Goal: Information Seeking & Learning: Learn about a topic

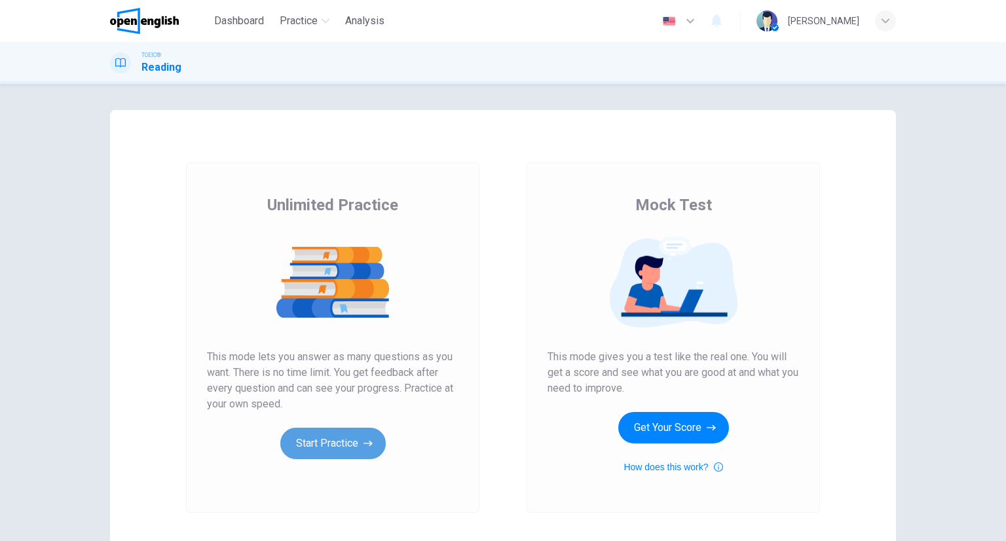
click at [334, 444] on button "Start Practice" at bounding box center [332, 443] width 105 height 31
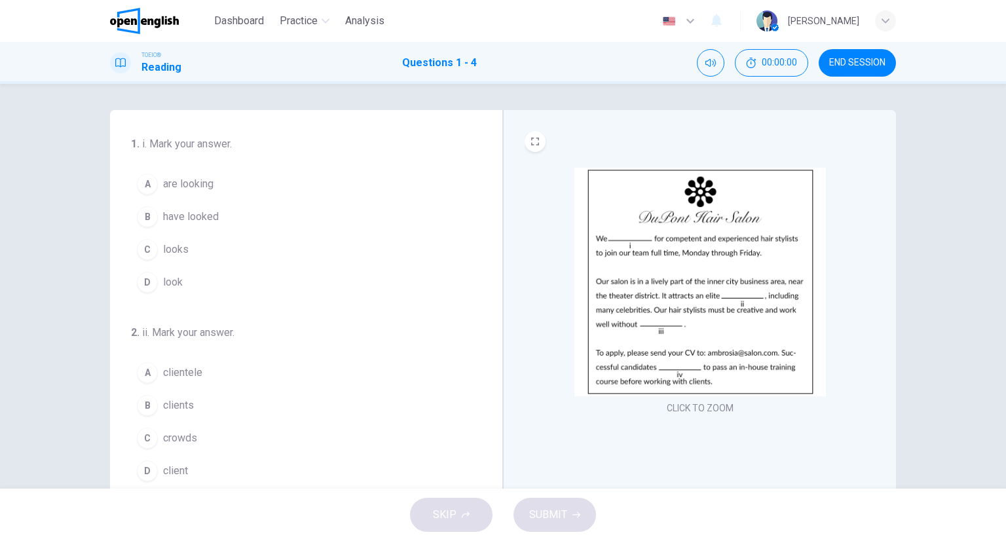
drag, startPoint x: 503, startPoint y: 180, endPoint x: 421, endPoint y: 24, distance: 175.6
drag, startPoint x: 789, startPoint y: 374, endPoint x: 795, endPoint y: 377, distance: 7.1
click at [795, 377] on img at bounding box center [701, 282] width 252 height 229
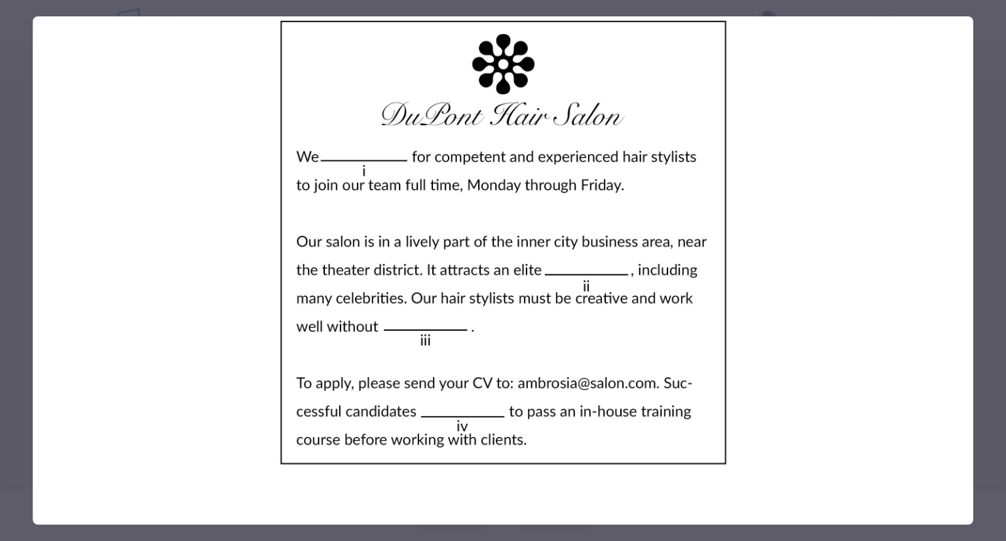
click at [982, 318] on div at bounding box center [503, 270] width 1006 height 541
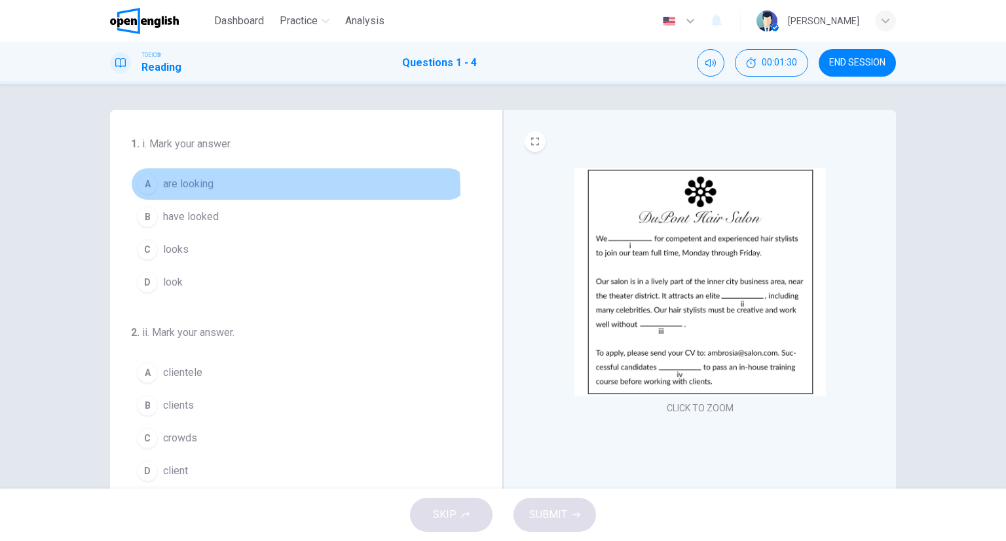
click at [203, 191] on button "A are looking" at bounding box center [298, 184] width 335 height 33
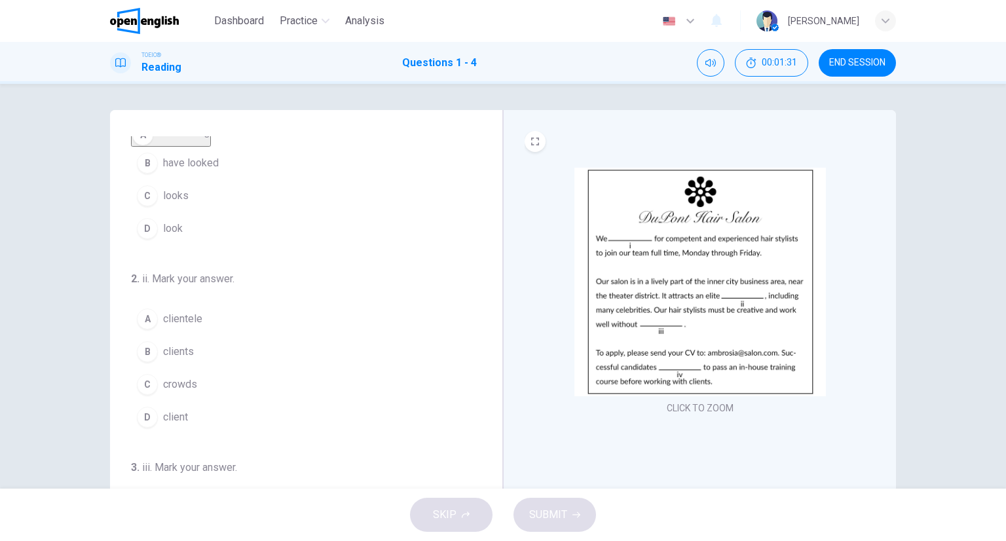
scroll to position [66, 0]
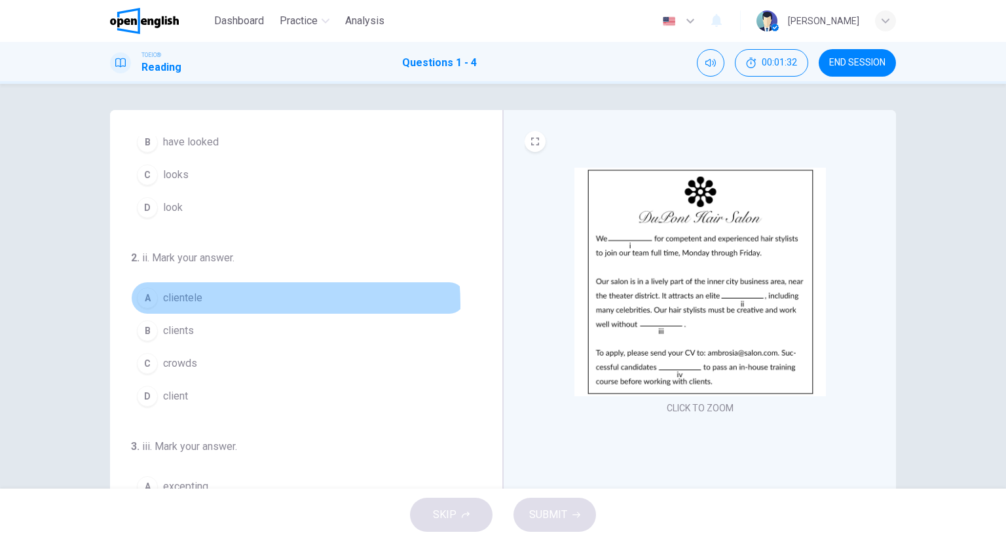
click at [201, 313] on button "A clientele" at bounding box center [298, 298] width 335 height 33
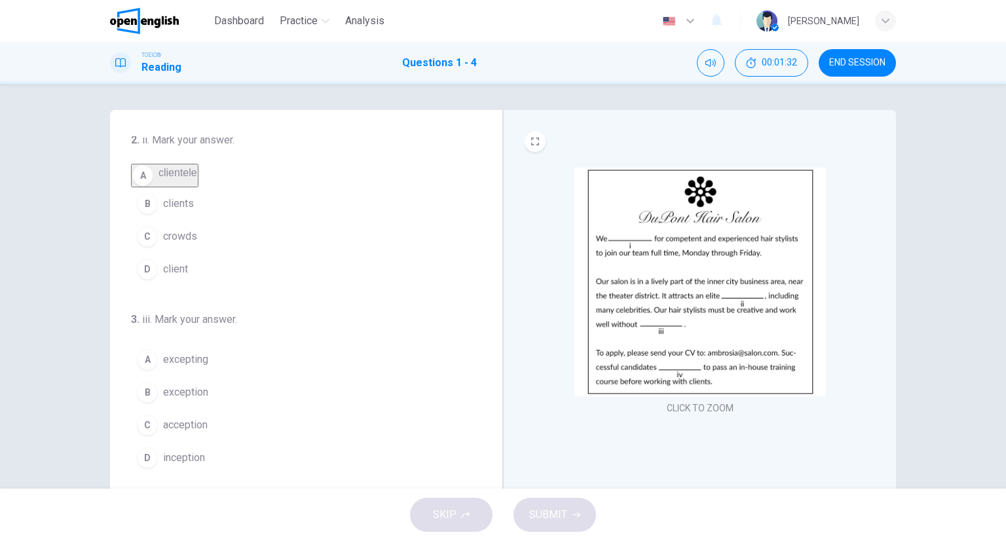
scroll to position [321, 0]
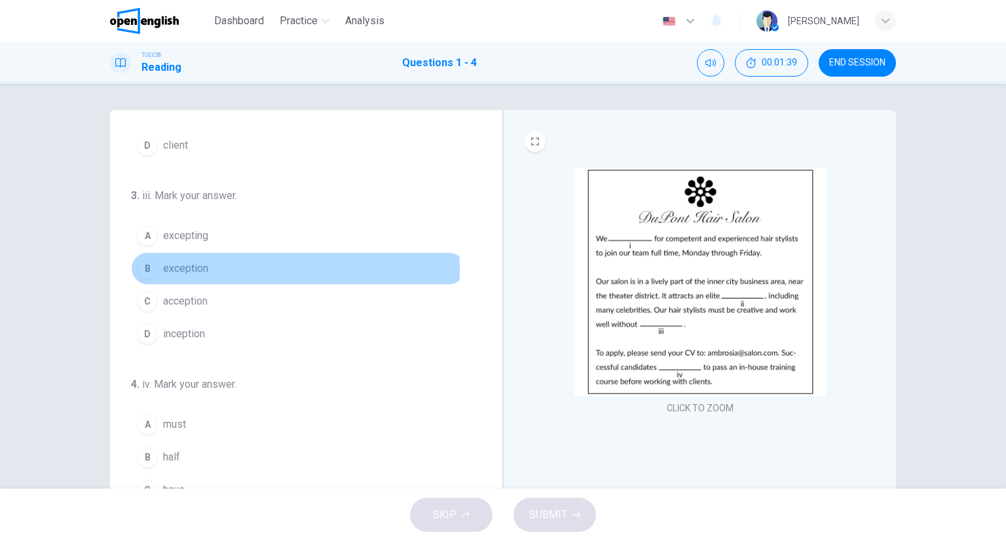
click at [223, 271] on button "B exception" at bounding box center [298, 268] width 335 height 33
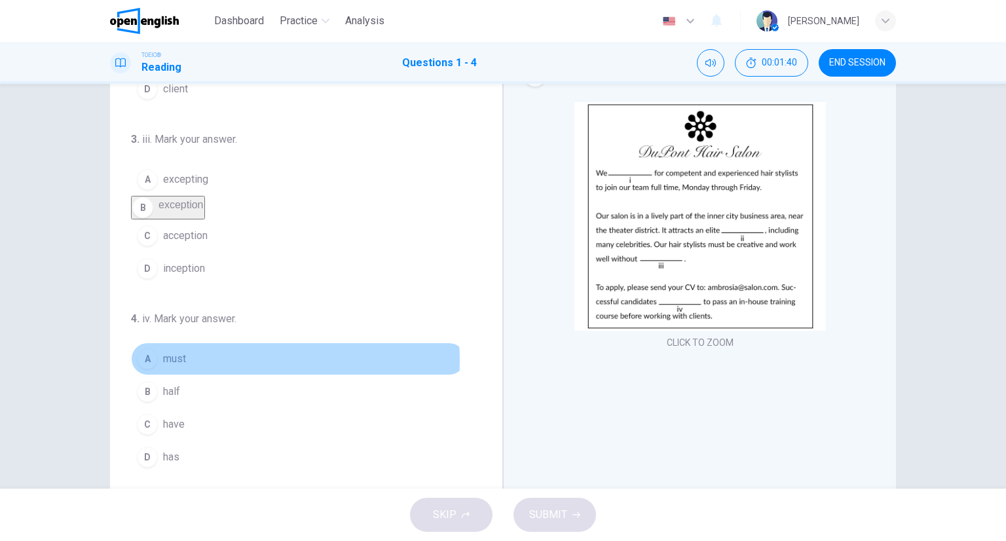
click at [210, 362] on button "A must" at bounding box center [298, 359] width 335 height 33
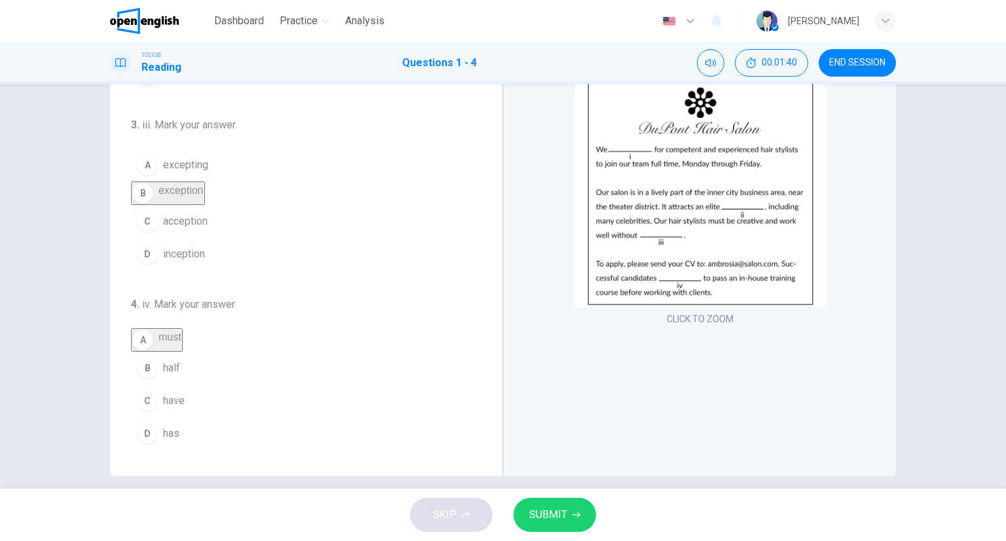
scroll to position [103, 0]
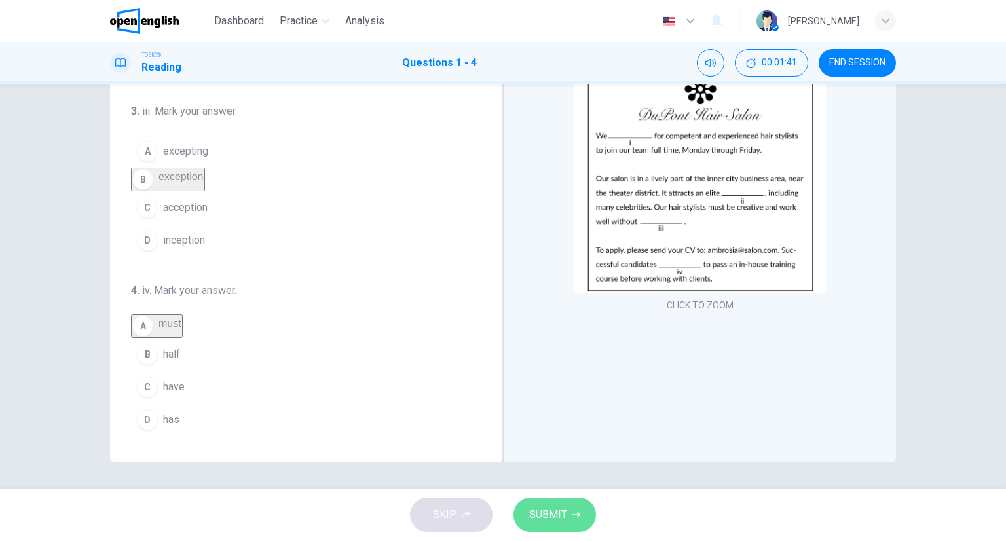
click at [549, 514] on span "SUBMIT" at bounding box center [548, 515] width 38 height 18
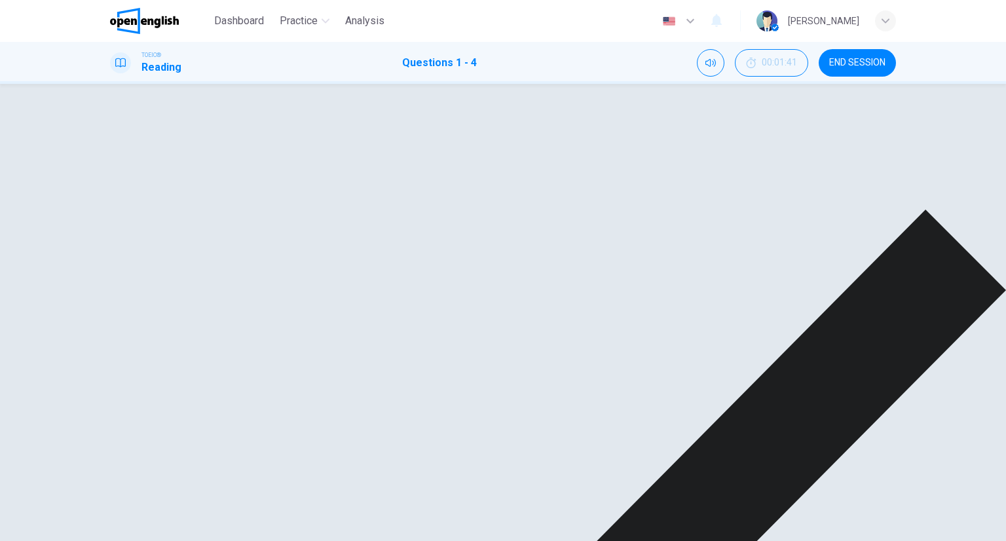
scroll to position [37, 0]
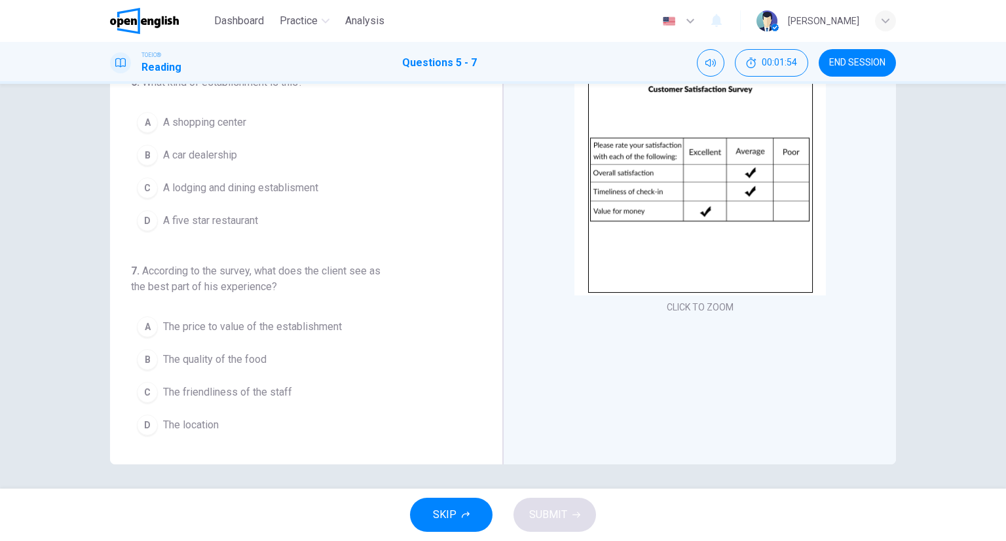
scroll to position [103, 0]
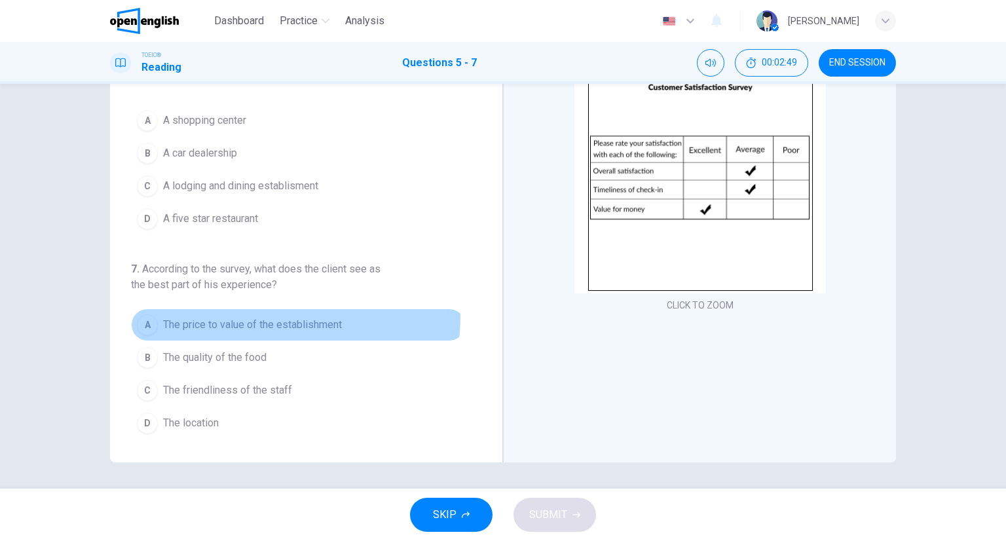
click at [218, 312] on button "A The price to value of the establishment" at bounding box center [298, 325] width 335 height 33
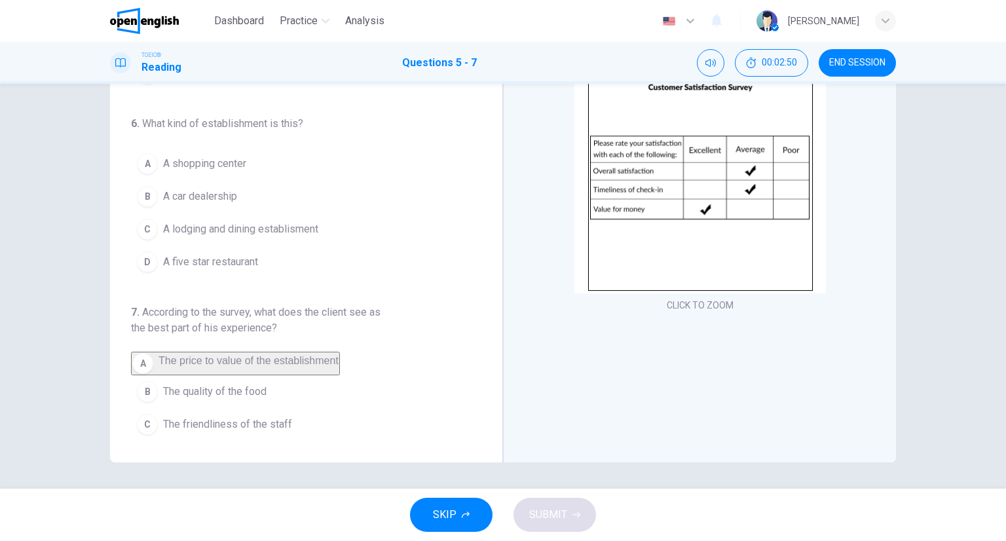
scroll to position [84, 0]
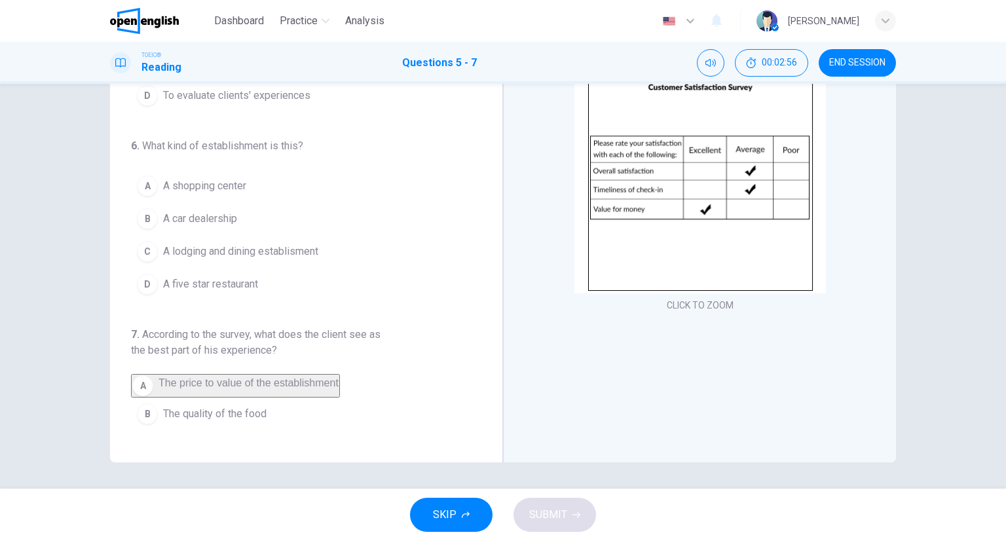
click at [221, 183] on span "A shopping center" at bounding box center [204, 186] width 83 height 16
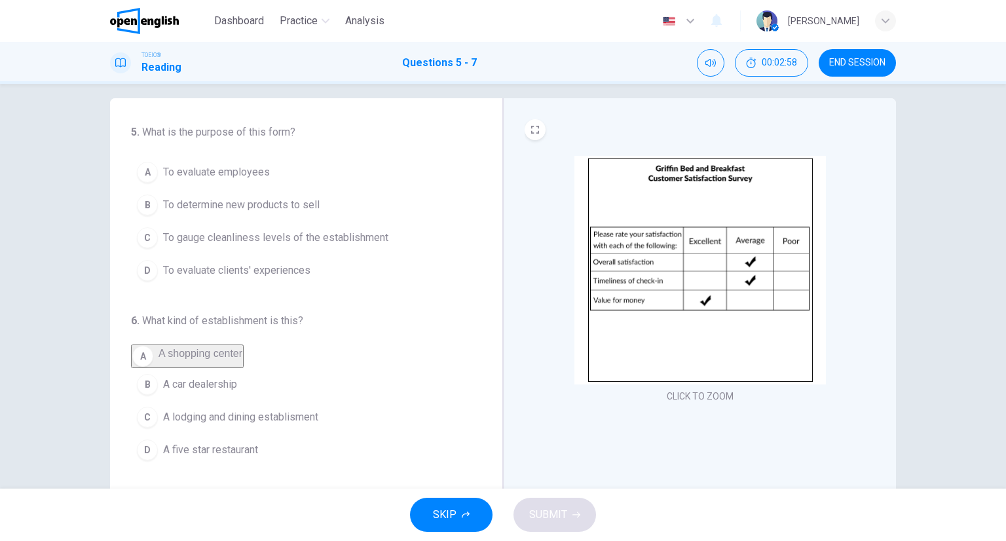
scroll to position [0, 0]
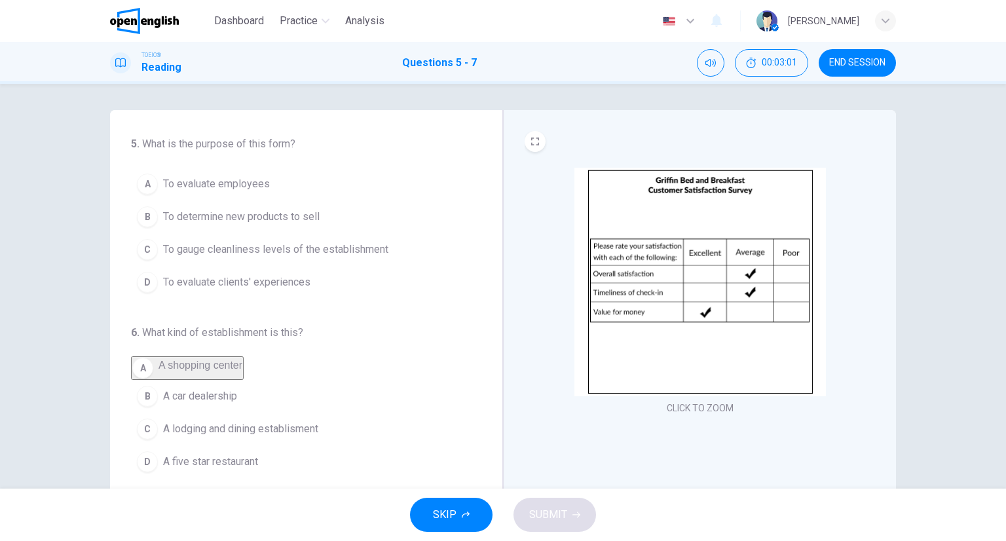
click at [245, 284] on span "To evaluate clients' experiences" at bounding box center [236, 283] width 147 height 16
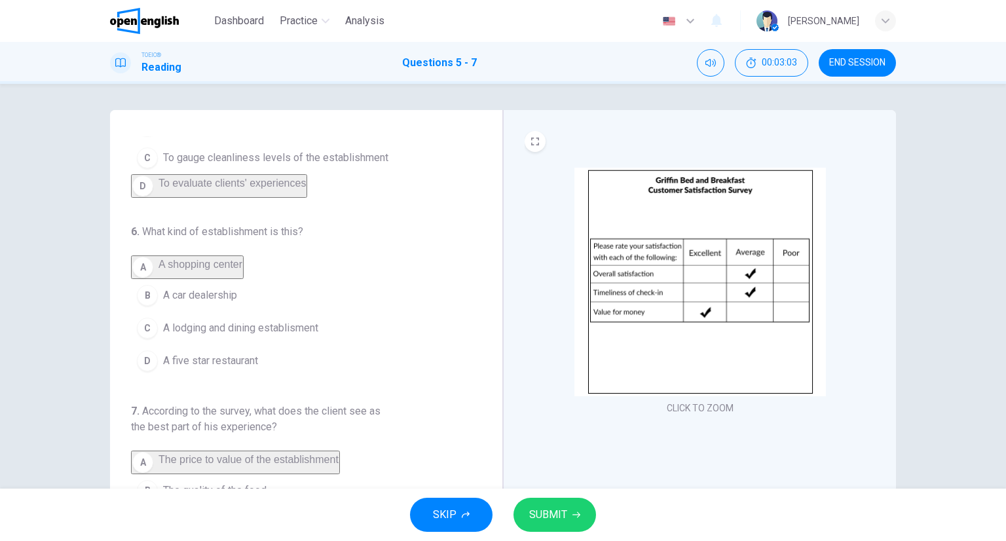
scroll to position [131, 0]
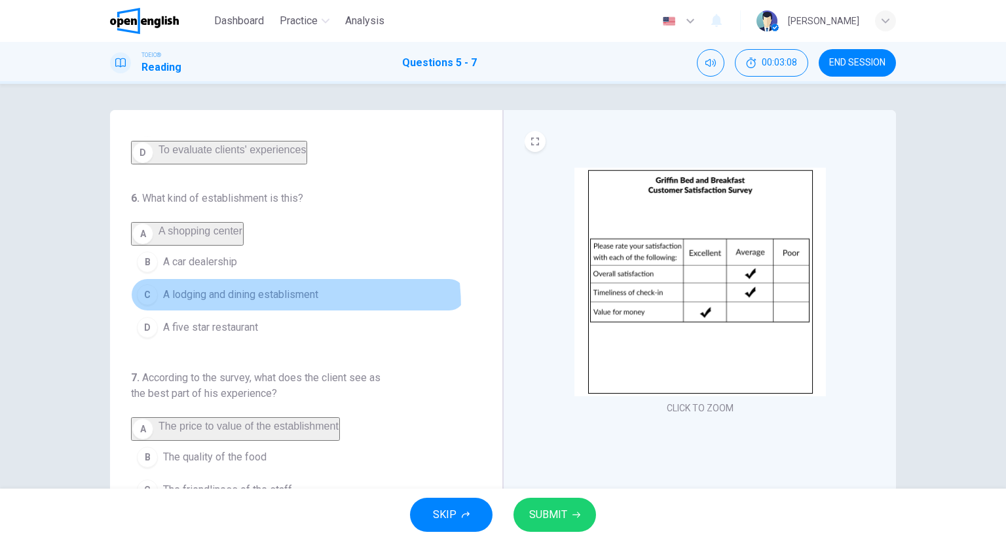
click at [209, 311] on button "C A lodging and dining establisment" at bounding box center [298, 294] width 335 height 33
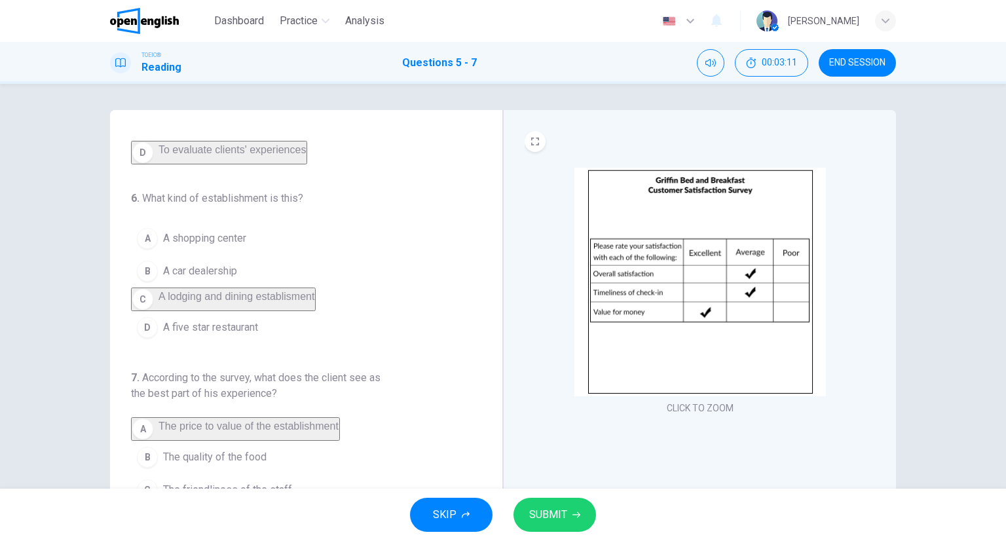
click at [566, 512] on button "SUBMIT" at bounding box center [555, 515] width 83 height 34
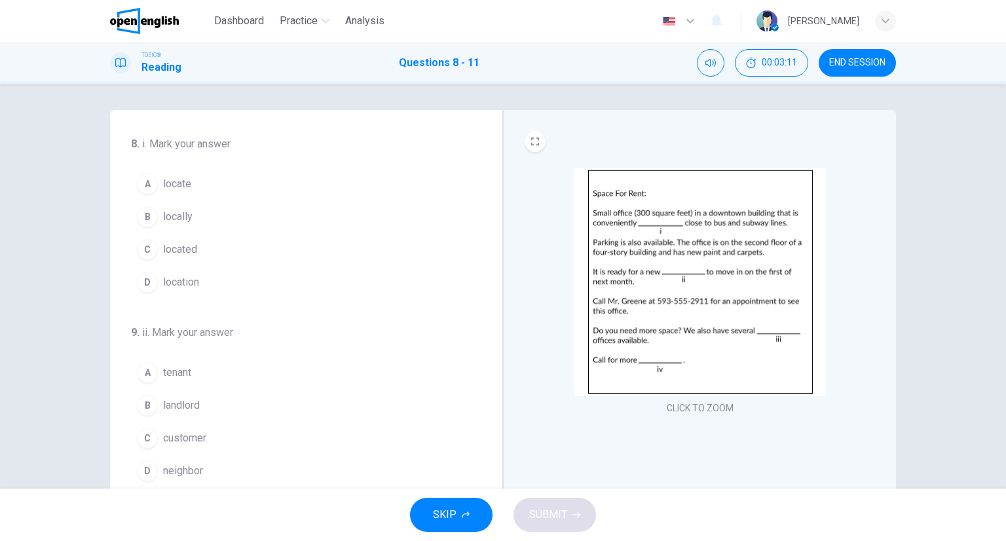
click at [689, 247] on img at bounding box center [701, 282] width 252 height 229
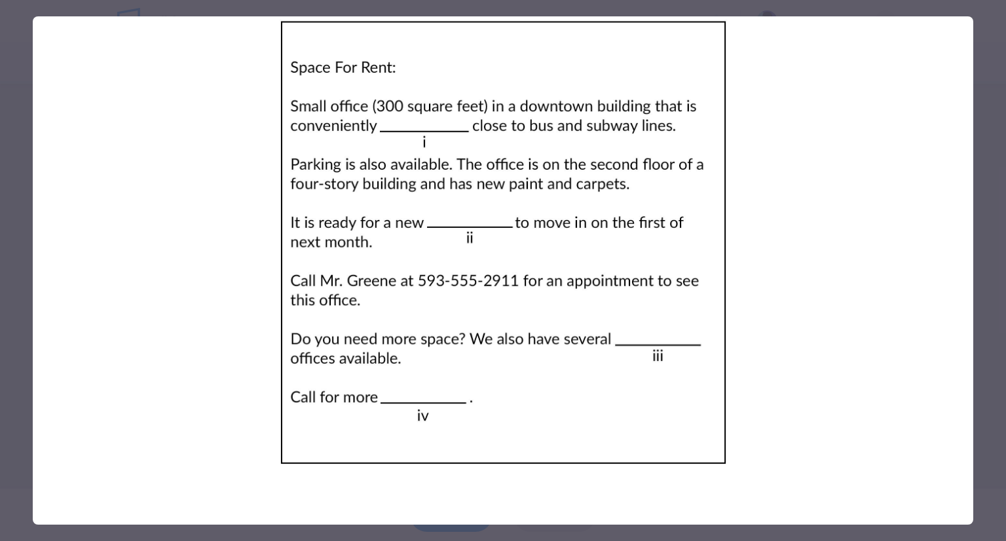
click at [988, 265] on div at bounding box center [503, 270] width 1006 height 541
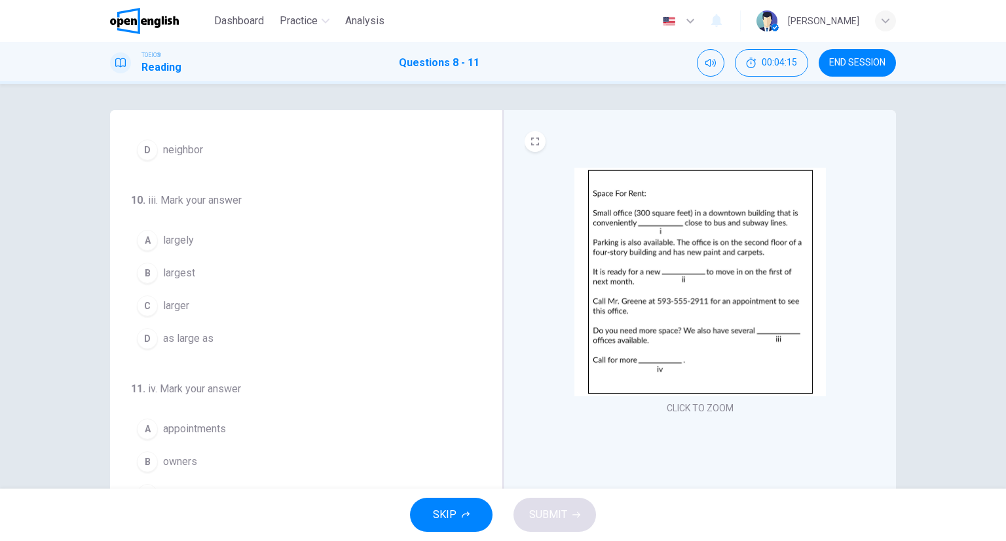
scroll to position [0, 0]
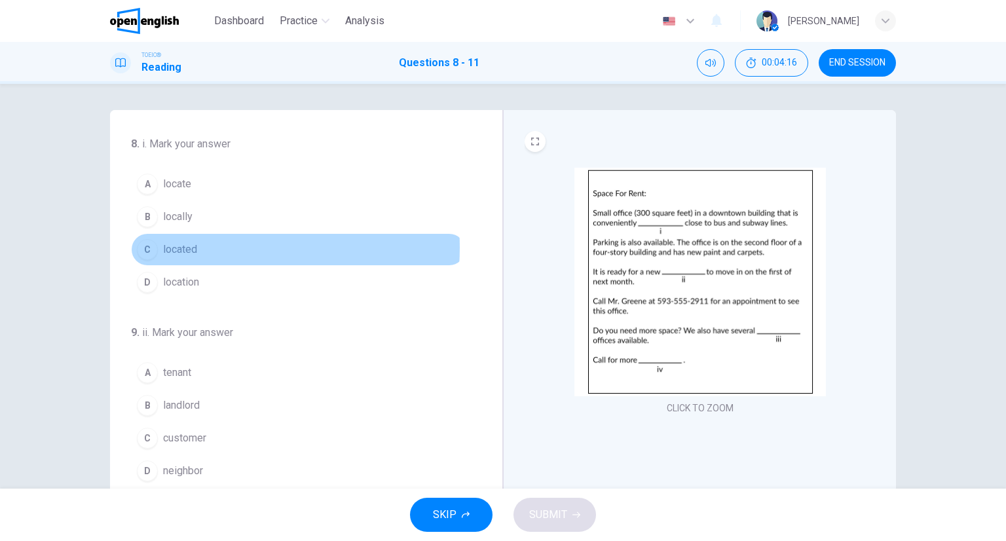
click at [187, 247] on span "located" at bounding box center [180, 250] width 34 height 16
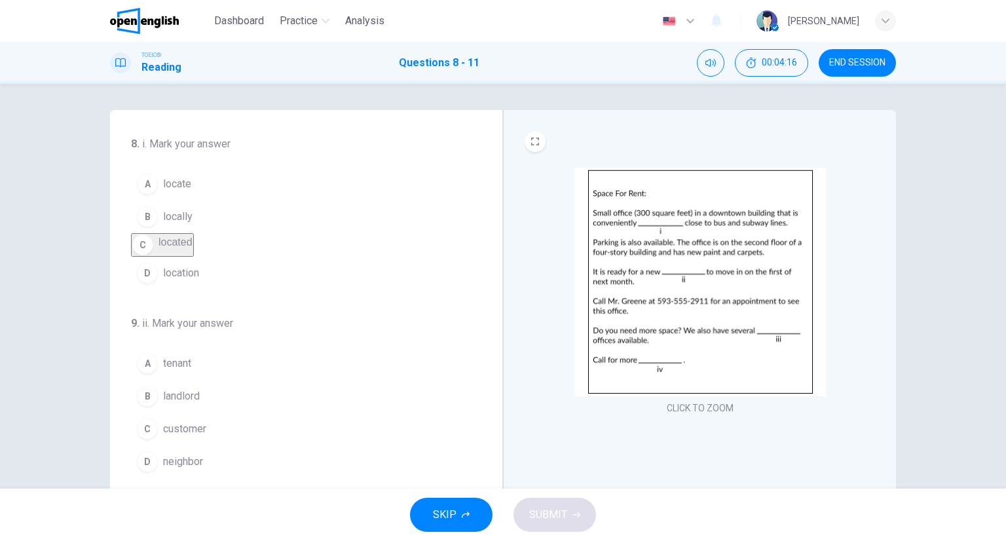
click at [163, 365] on span "tenant" at bounding box center [177, 364] width 28 height 16
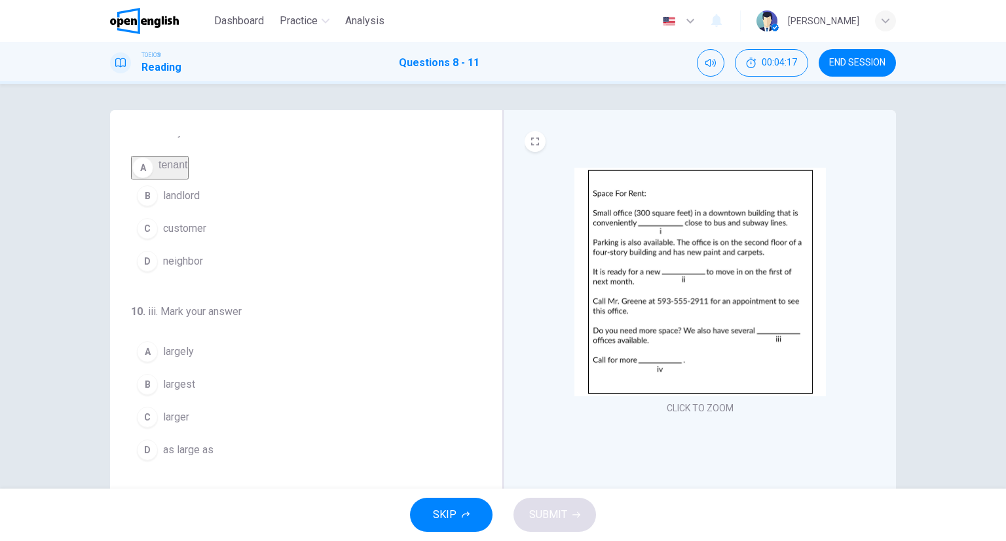
scroll to position [321, 0]
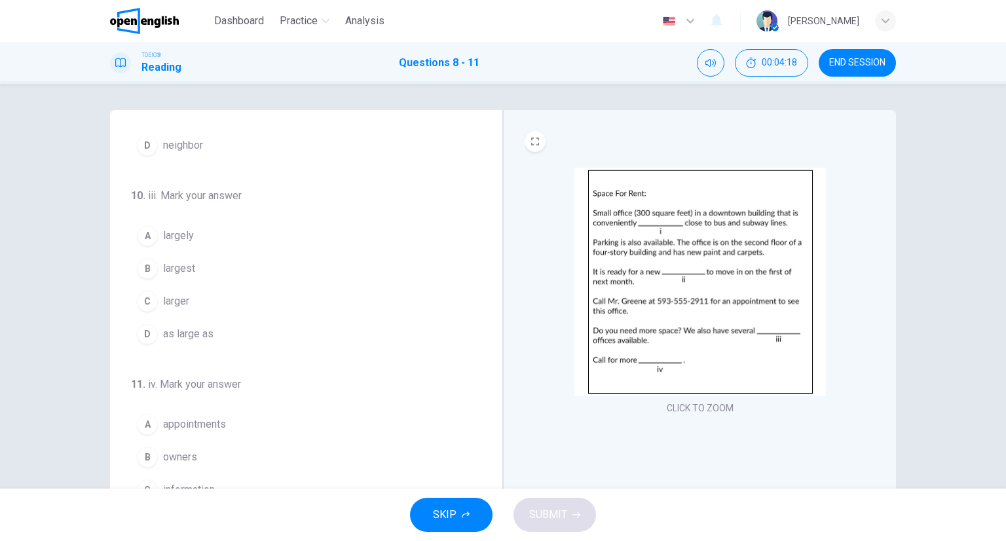
drag, startPoint x: 170, startPoint y: 310, endPoint x: 176, endPoint y: 327, distance: 18.0
click at [170, 307] on span "larger" at bounding box center [176, 302] width 26 height 16
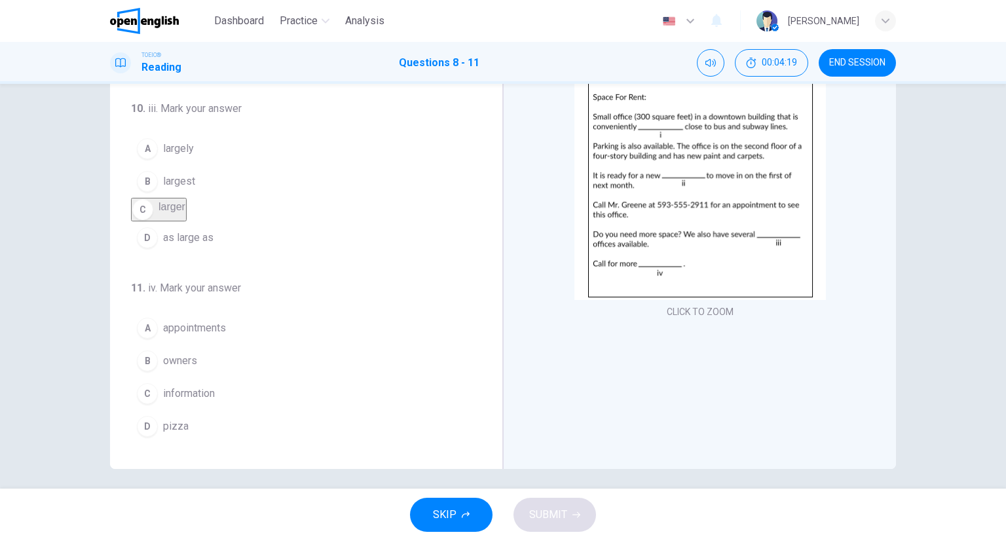
scroll to position [103, 0]
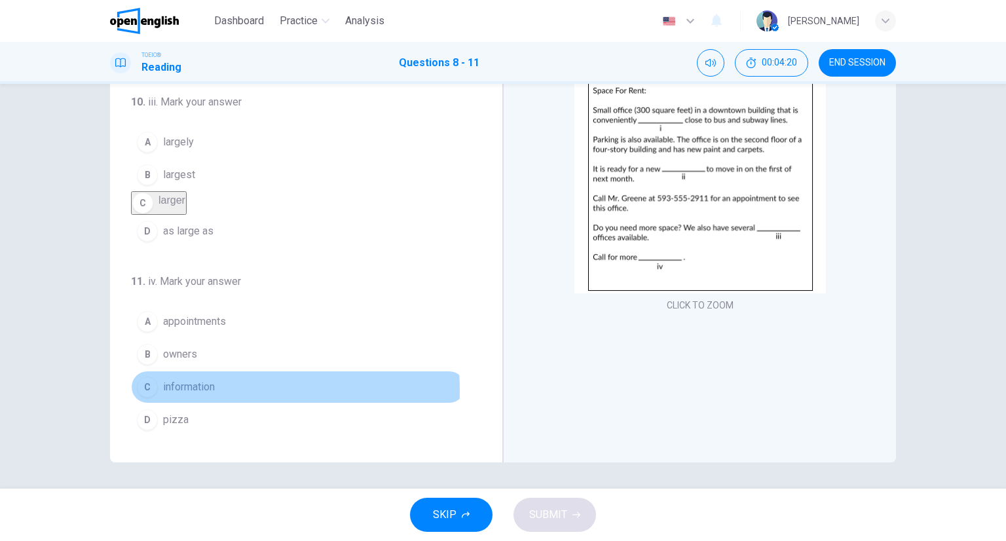
click at [163, 390] on span "information" at bounding box center [189, 387] width 52 height 16
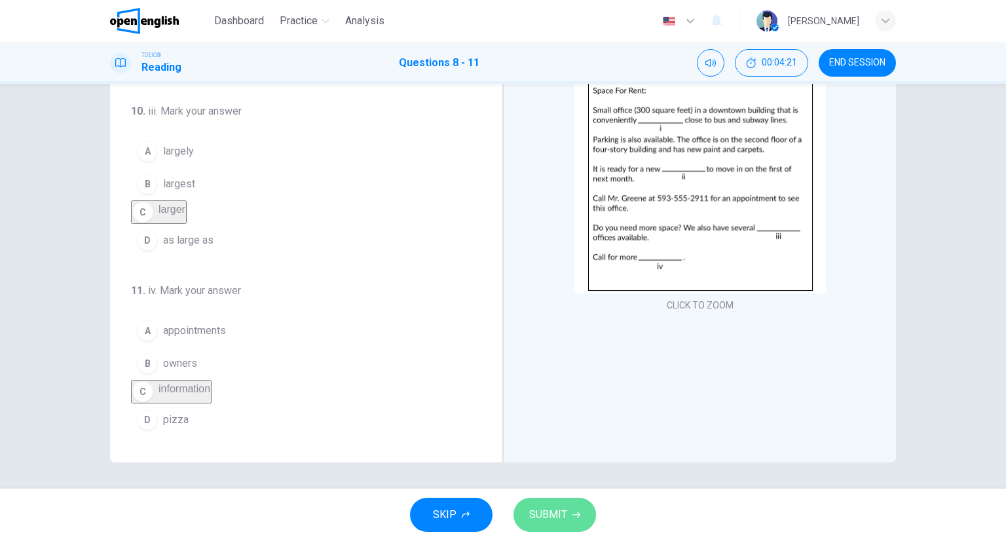
click at [549, 517] on span "SUBMIT" at bounding box center [548, 515] width 38 height 18
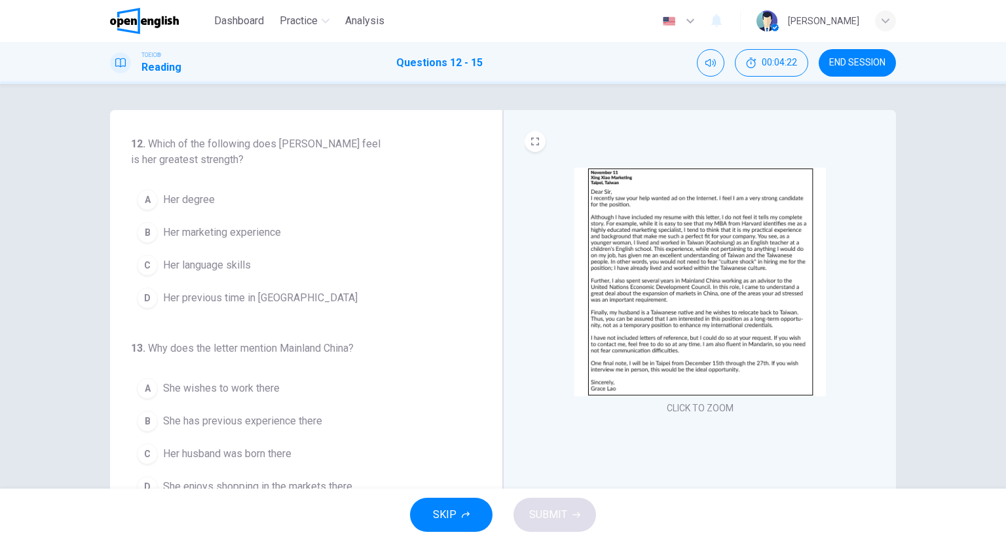
click at [663, 249] on img at bounding box center [701, 282] width 252 height 229
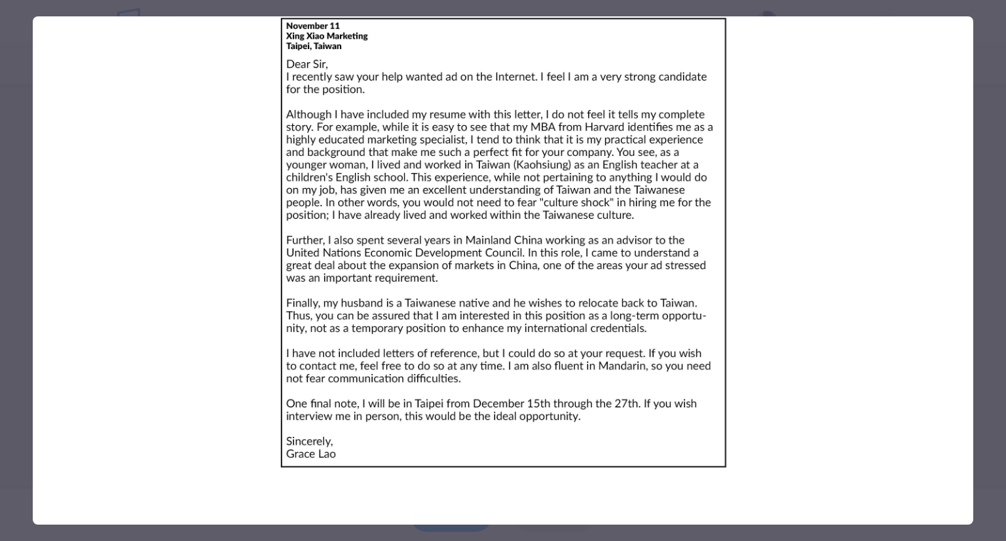
click at [992, 228] on div at bounding box center [503, 270] width 1006 height 541
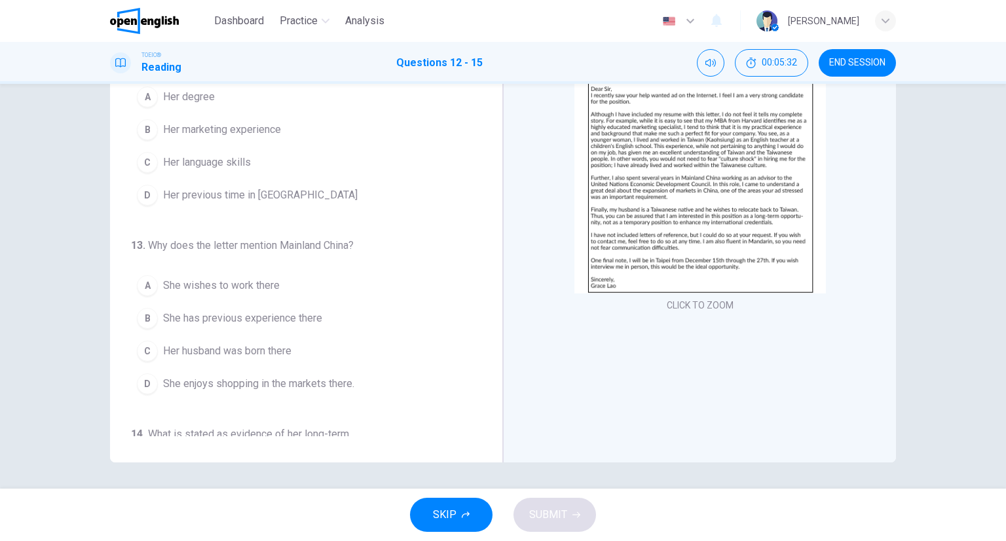
click at [276, 209] on button "D Her previous time in [GEOGRAPHIC_DATA]" at bounding box center [298, 195] width 335 height 33
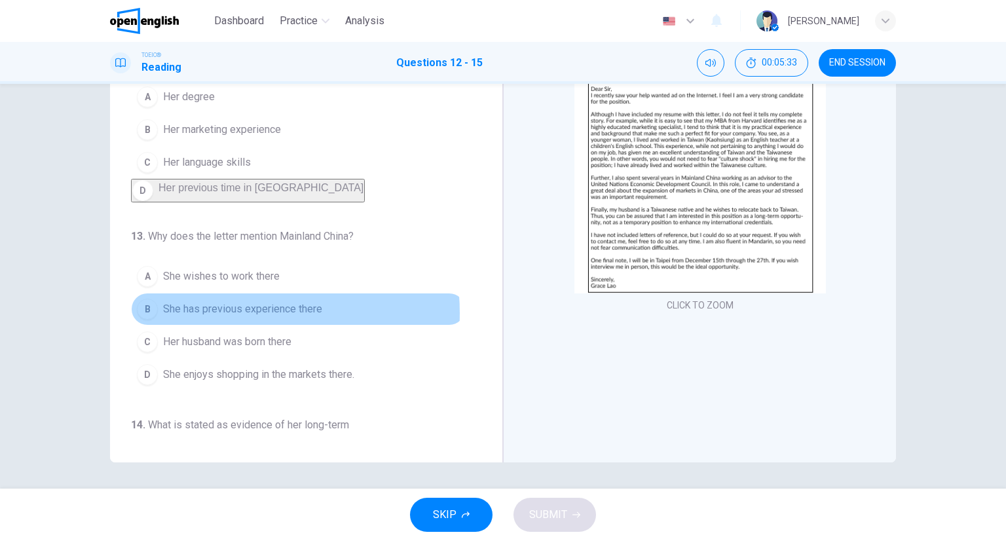
click at [210, 317] on span "She has previous experience there" at bounding box center [242, 309] width 159 height 16
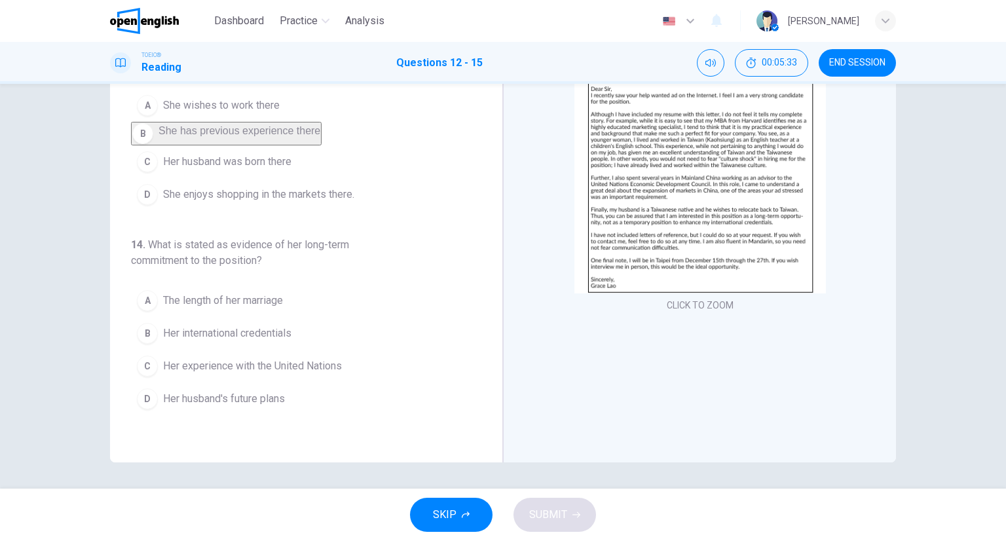
scroll to position [328, 0]
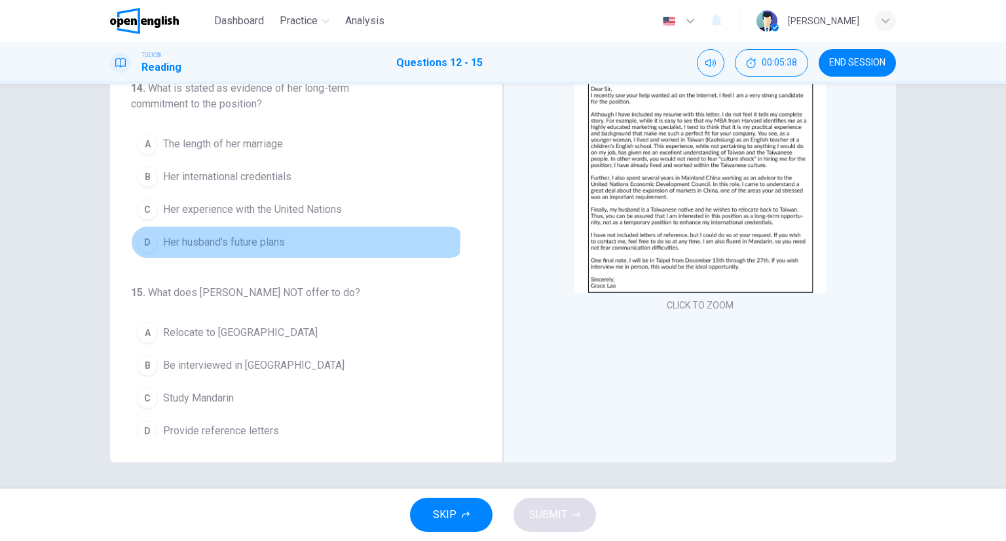
click at [182, 250] on span "Her husband's future plans" at bounding box center [224, 243] width 122 height 16
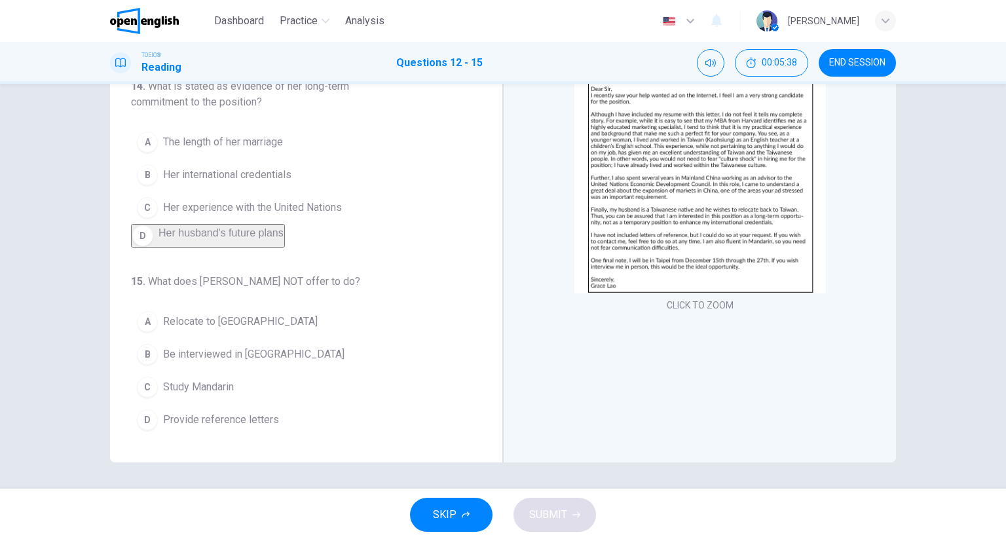
scroll to position [353, 0]
click at [209, 377] on button "C Study Mandarin" at bounding box center [298, 387] width 335 height 33
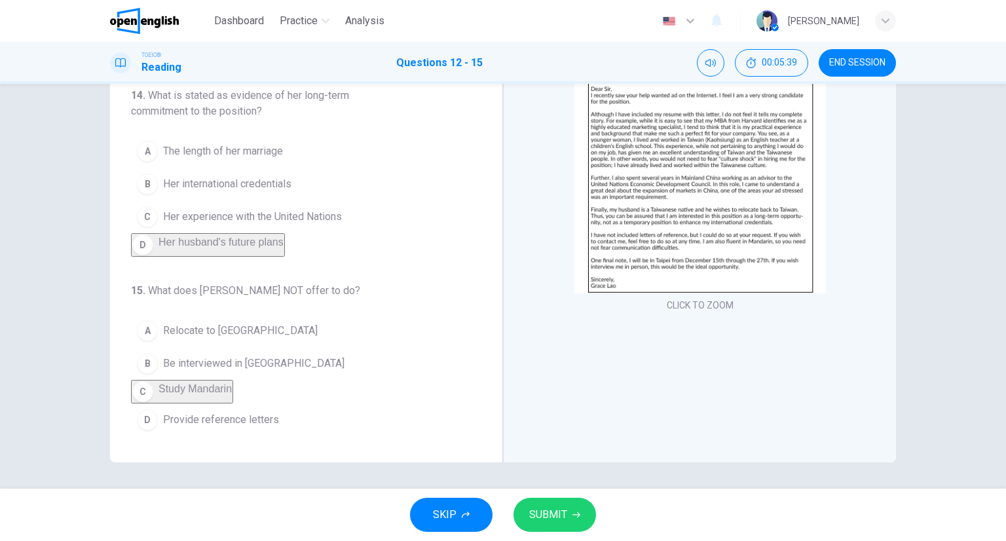
click at [537, 520] on span "SUBMIT" at bounding box center [548, 515] width 38 height 18
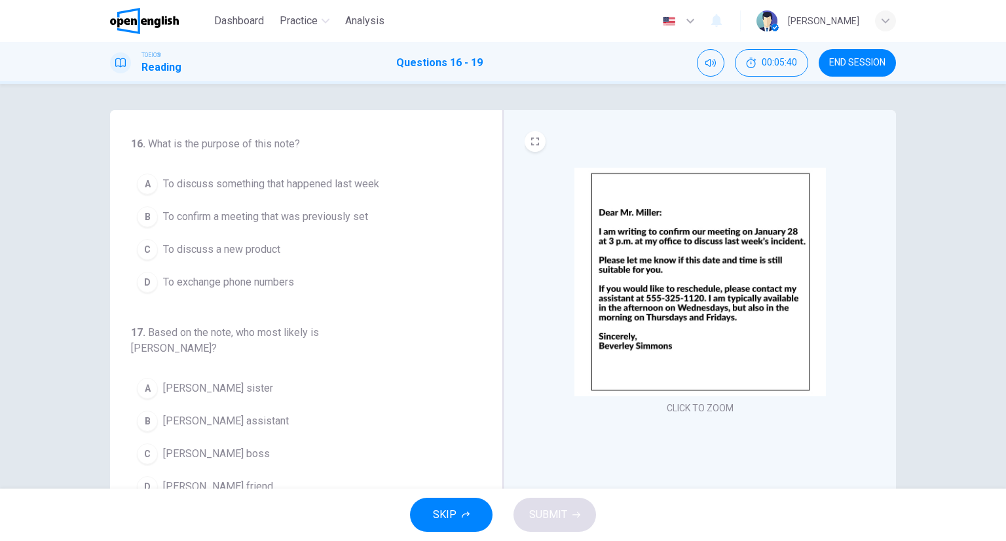
click at [641, 325] on img at bounding box center [701, 282] width 252 height 229
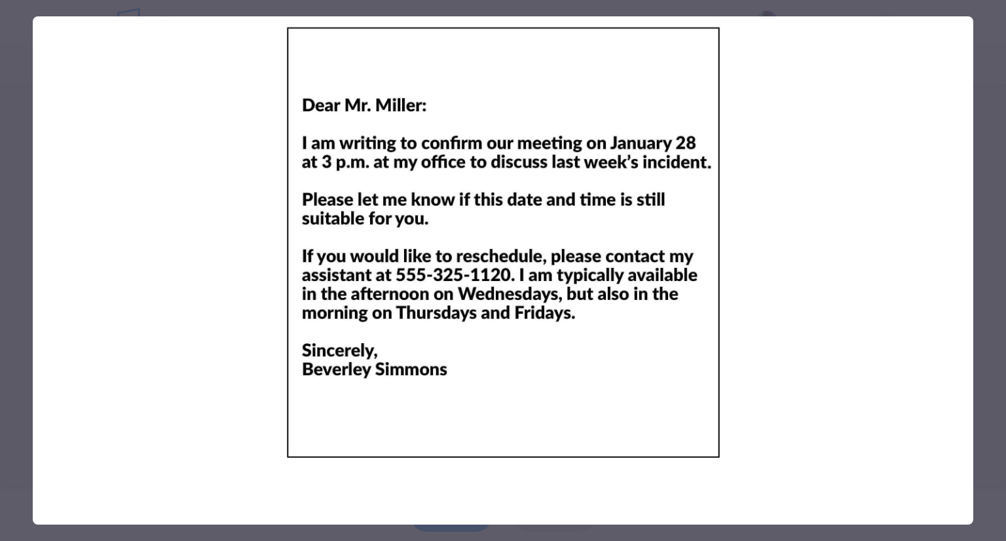
click at [997, 365] on div at bounding box center [503, 270] width 1006 height 541
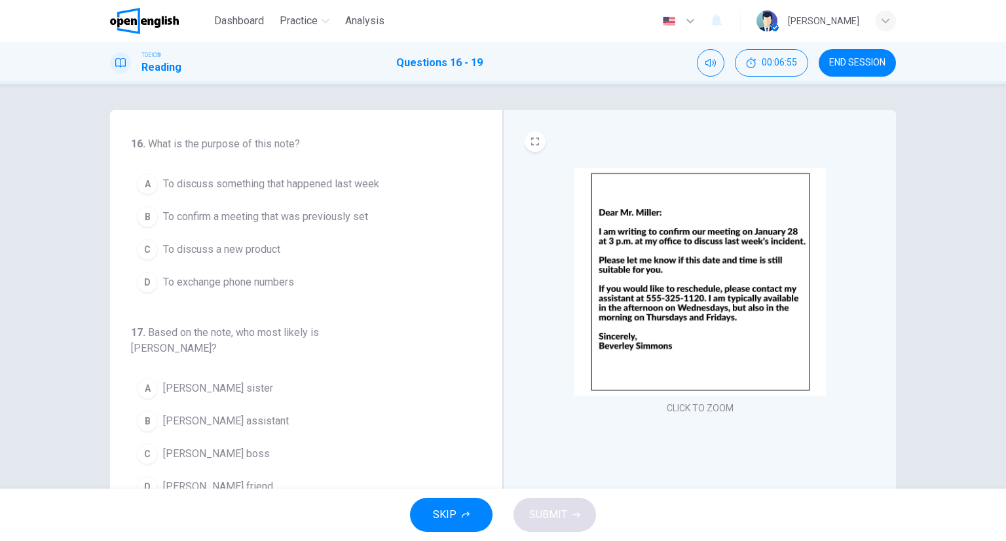
click at [252, 216] on span "To confirm a meeting that was previously set" at bounding box center [265, 217] width 205 height 16
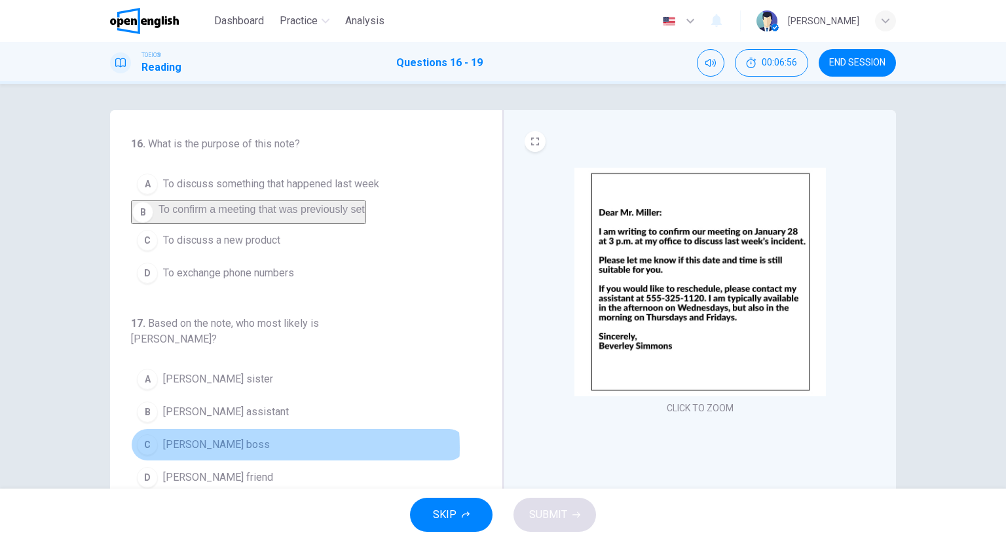
click at [258, 440] on button "C [PERSON_NAME] boss" at bounding box center [298, 445] width 335 height 33
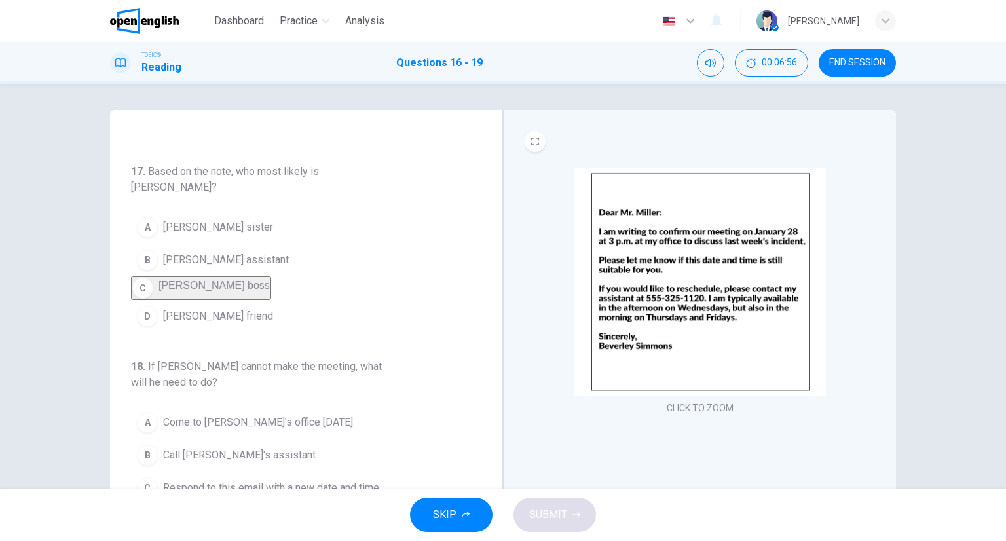
scroll to position [328, 0]
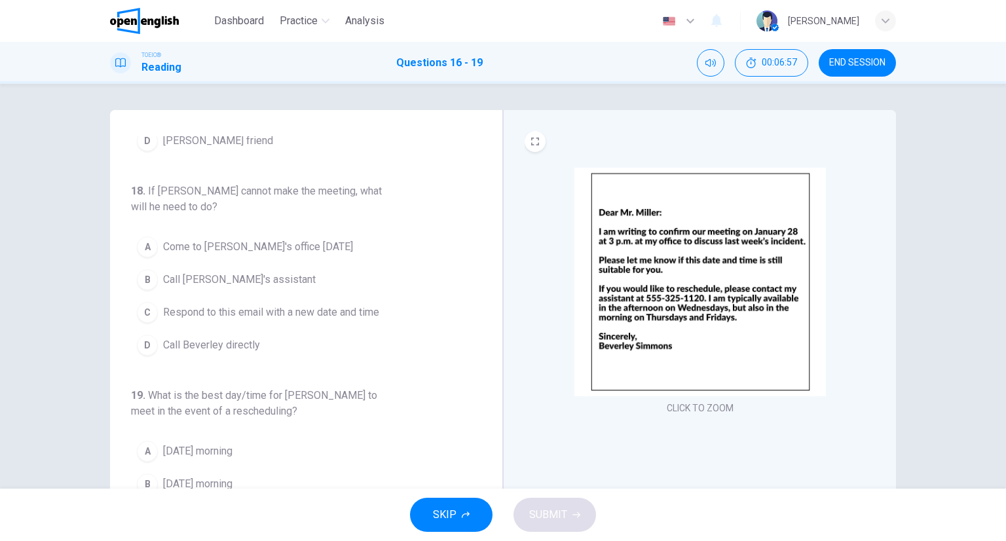
click at [197, 284] on span "Call [PERSON_NAME]'s assistant" at bounding box center [239, 280] width 153 height 16
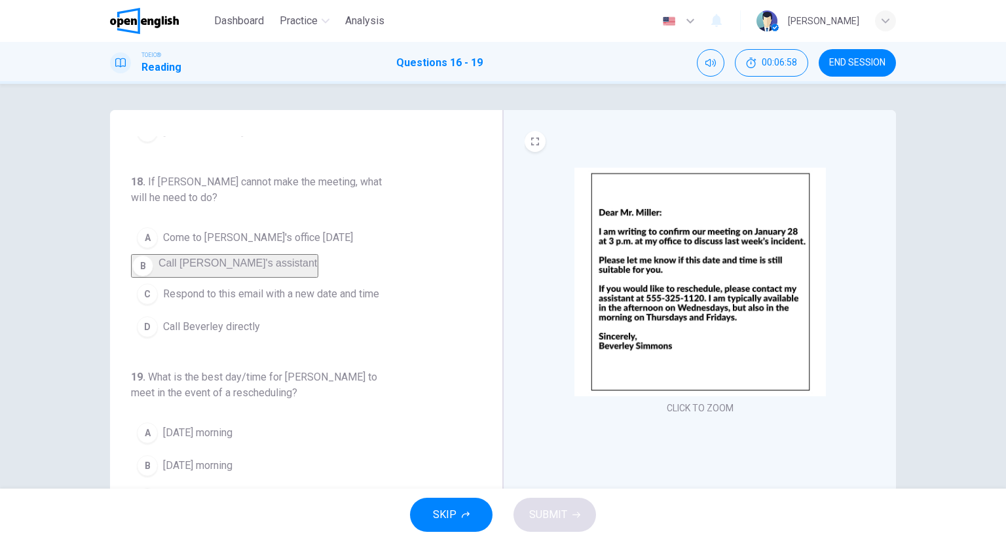
scroll to position [353, 0]
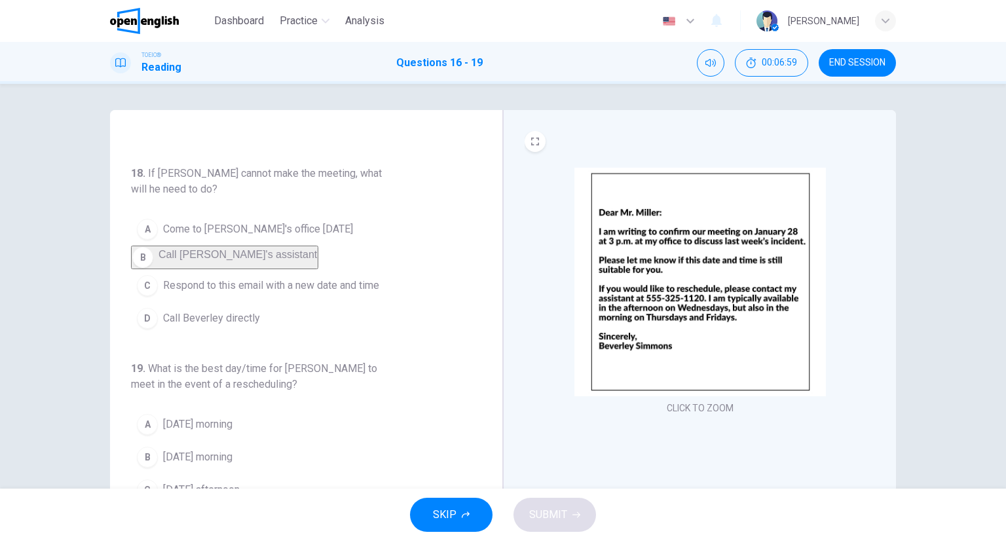
click at [204, 451] on span "[DATE] morning" at bounding box center [197, 458] width 69 height 16
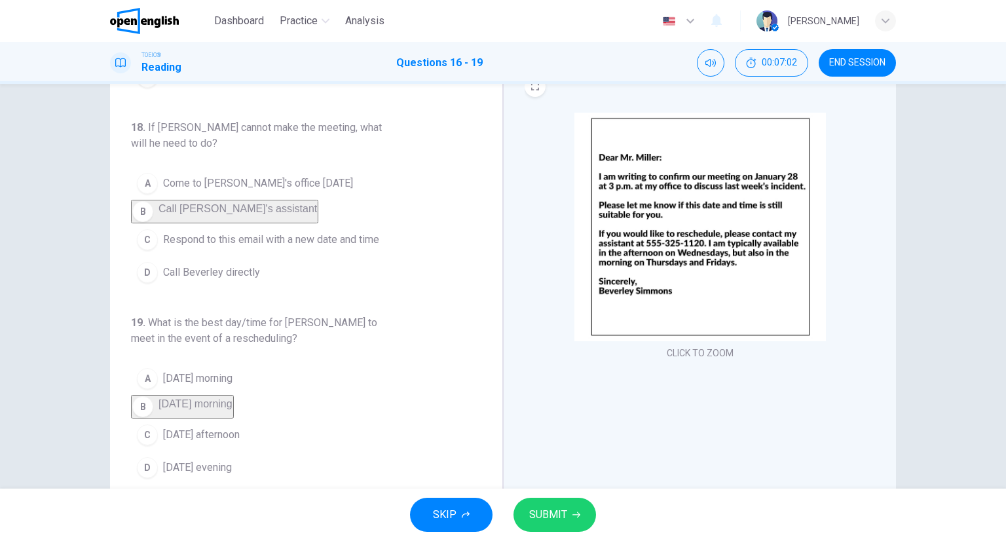
scroll to position [103, 0]
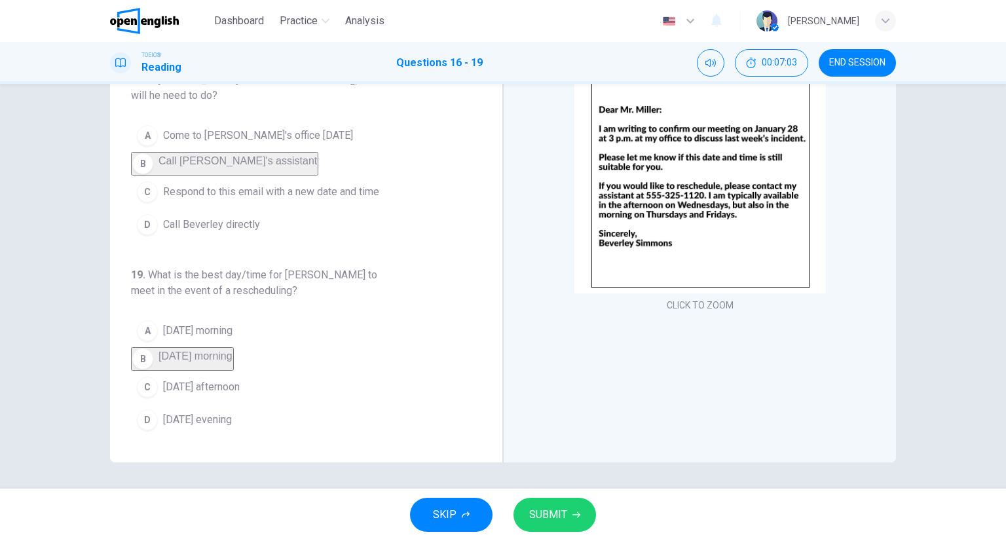
click at [206, 423] on span "[DATE] evening" at bounding box center [197, 420] width 69 height 16
click at [584, 496] on div "SKIP SUBMIT" at bounding box center [503, 515] width 1006 height 52
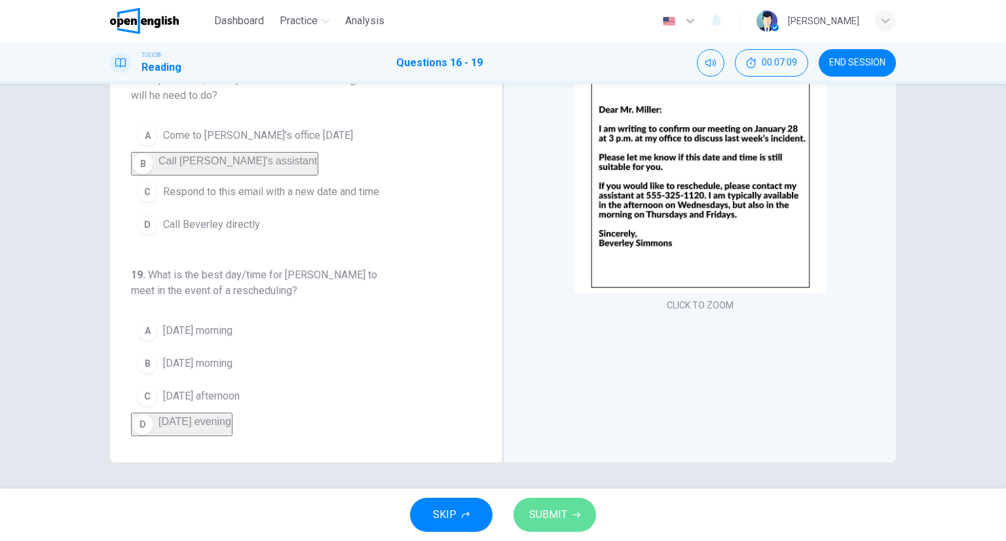
click at [577, 508] on button "SUBMIT" at bounding box center [555, 515] width 83 height 34
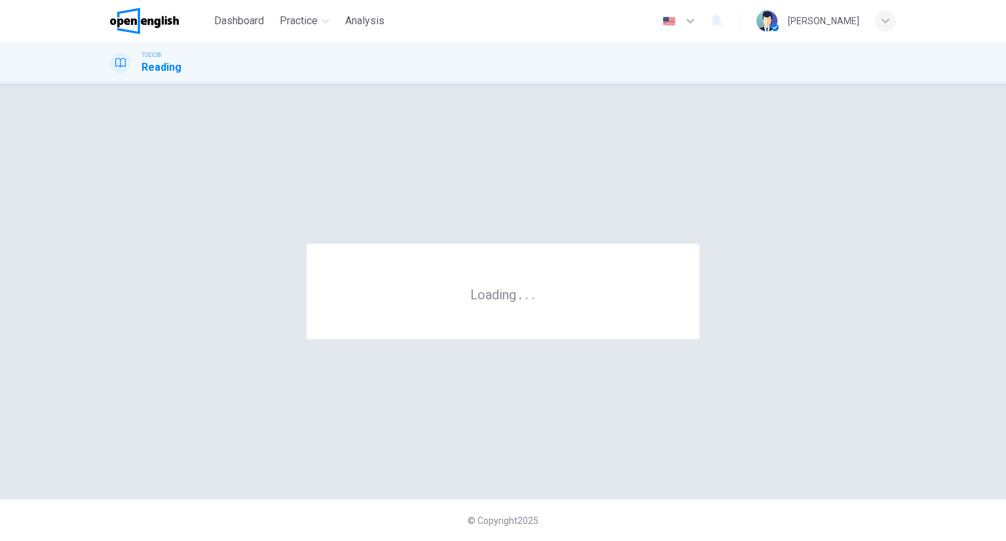
scroll to position [0, 0]
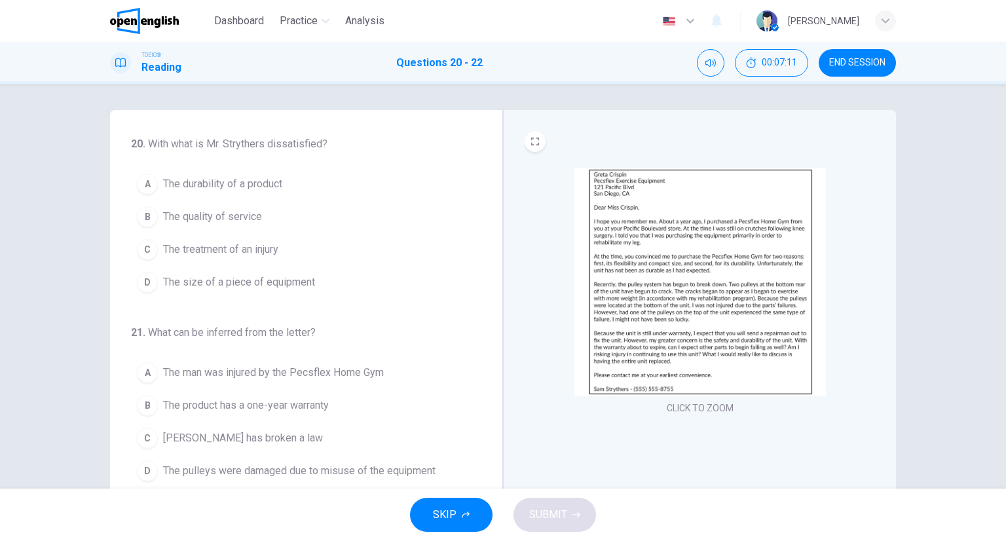
click at [653, 261] on img at bounding box center [701, 282] width 252 height 229
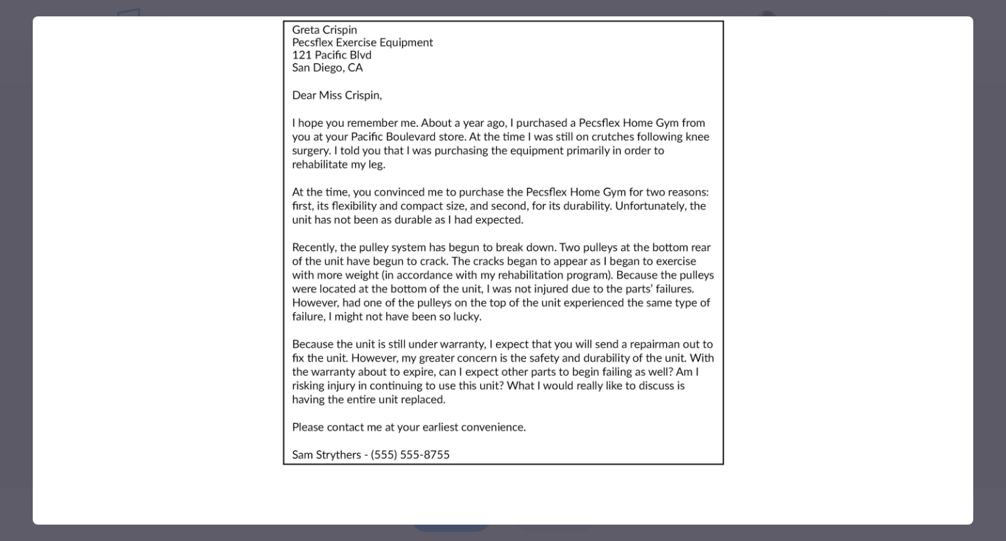
click at [980, 337] on div at bounding box center [503, 270] width 1006 height 541
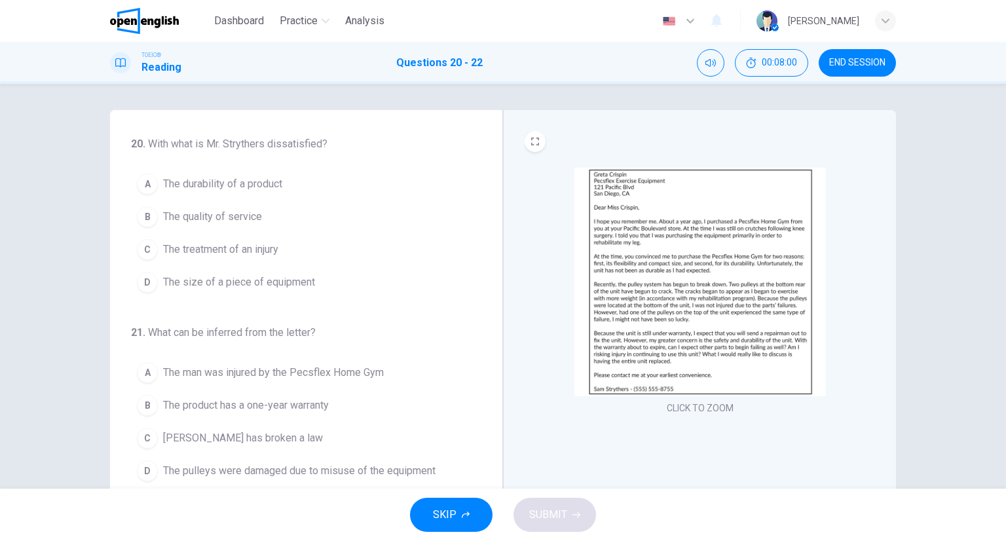
click at [168, 174] on button "A The durability of a product" at bounding box center [298, 184] width 335 height 33
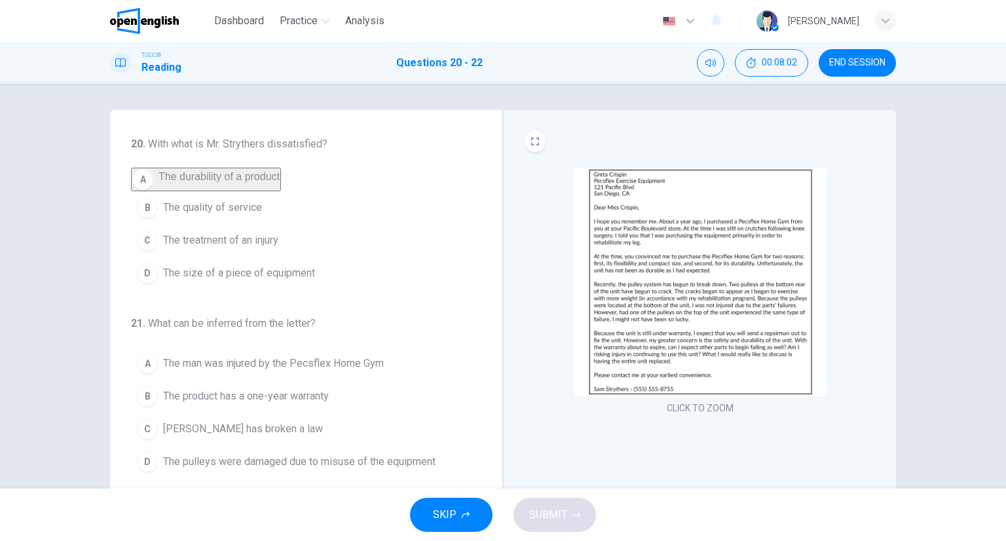
click at [231, 395] on button "B The product has a one-year warranty" at bounding box center [298, 396] width 335 height 33
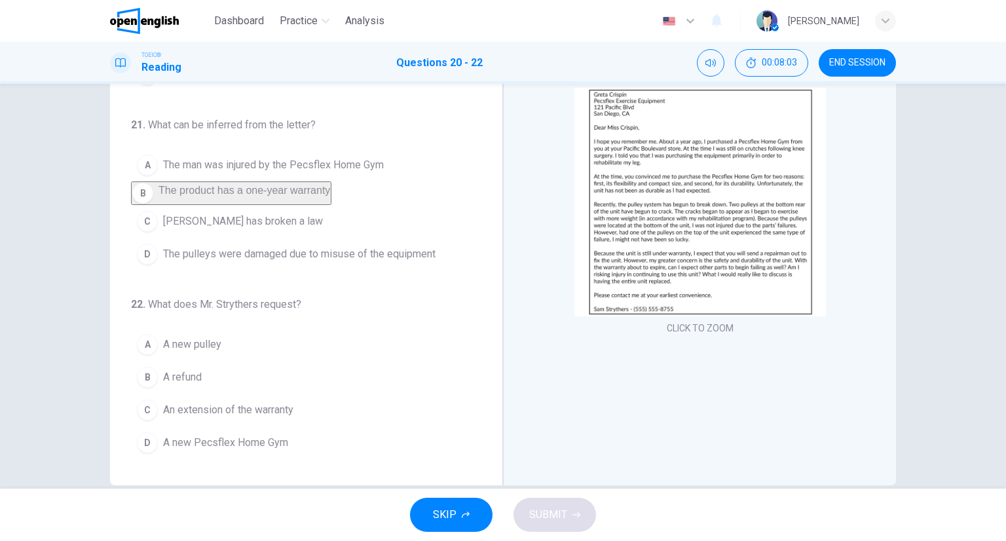
scroll to position [103, 0]
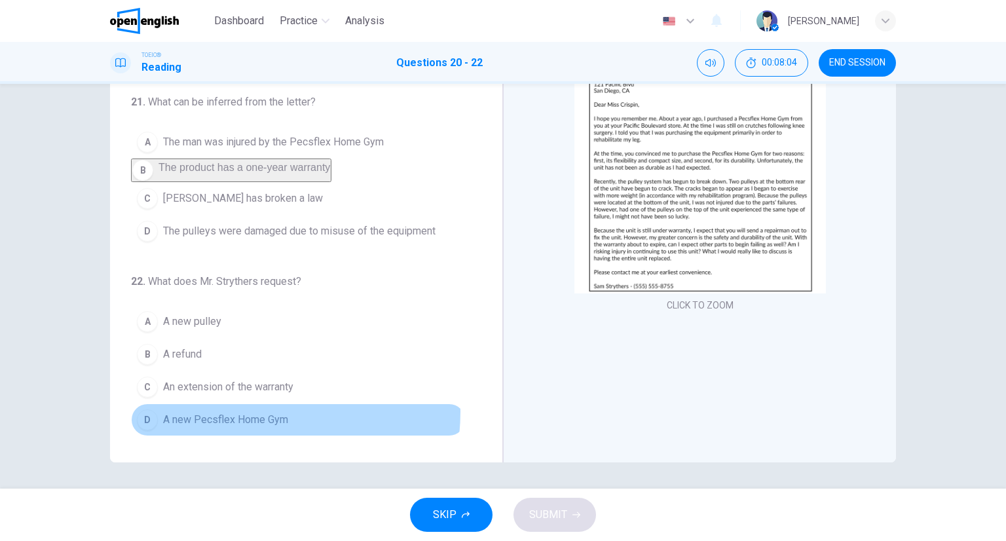
click at [244, 412] on span "A new Pecsflex Home Gym" at bounding box center [225, 420] width 125 height 16
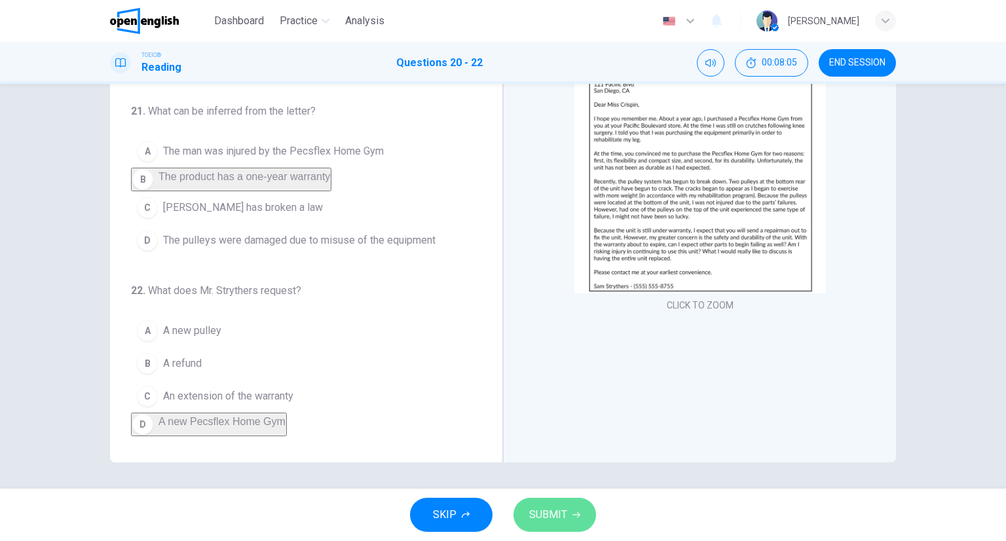
click at [543, 501] on button "SUBMIT" at bounding box center [555, 515] width 83 height 34
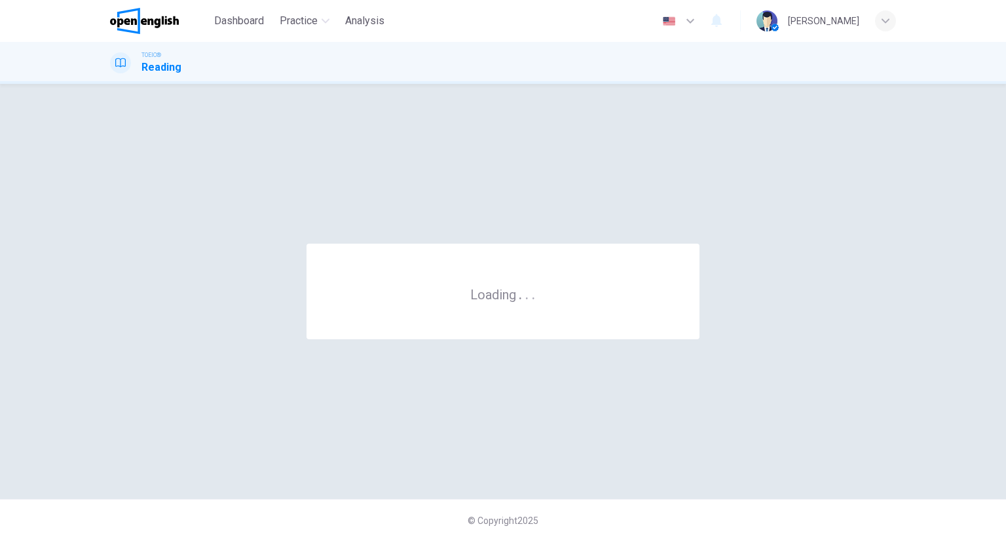
scroll to position [0, 0]
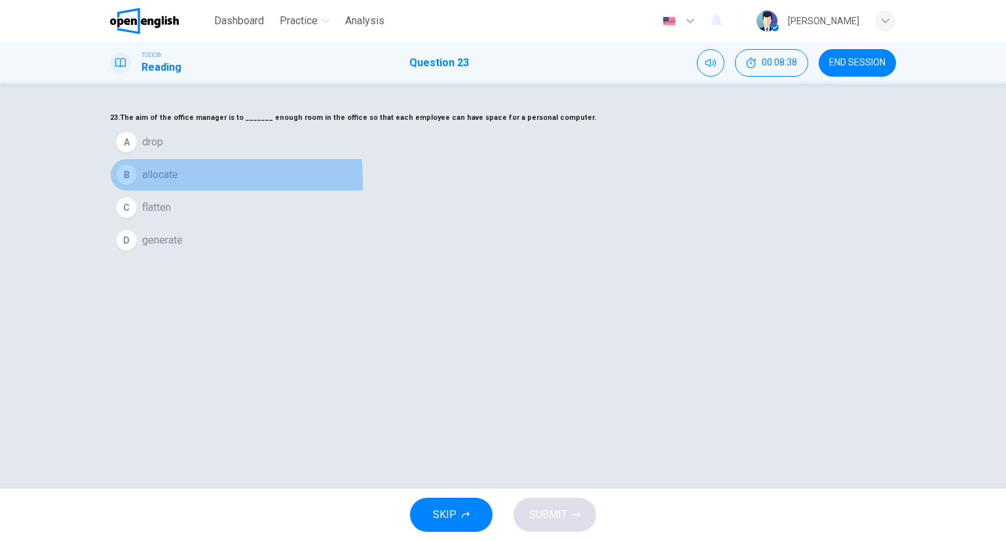
click at [178, 183] on span "allocate" at bounding box center [160, 175] width 36 height 16
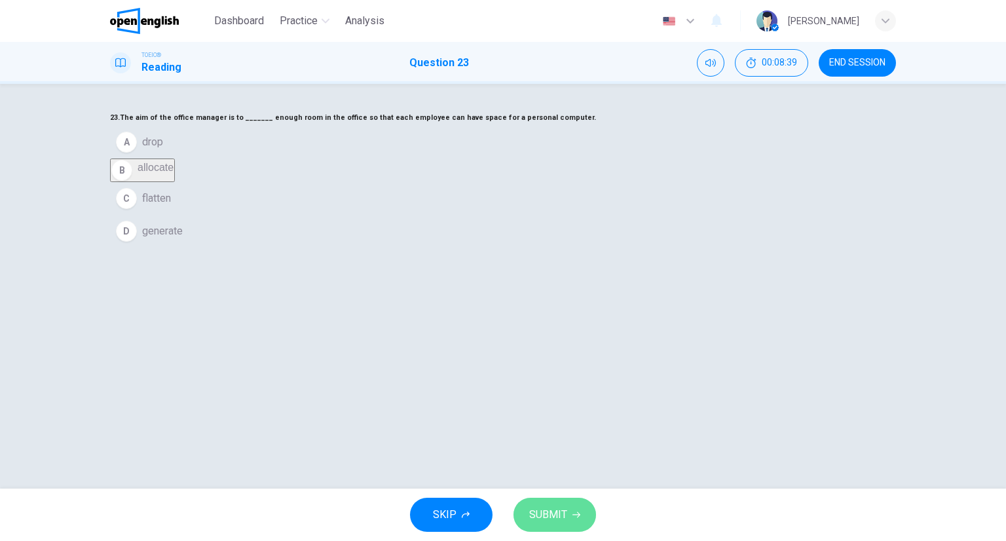
click at [573, 514] on icon "button" at bounding box center [577, 515] width 8 height 8
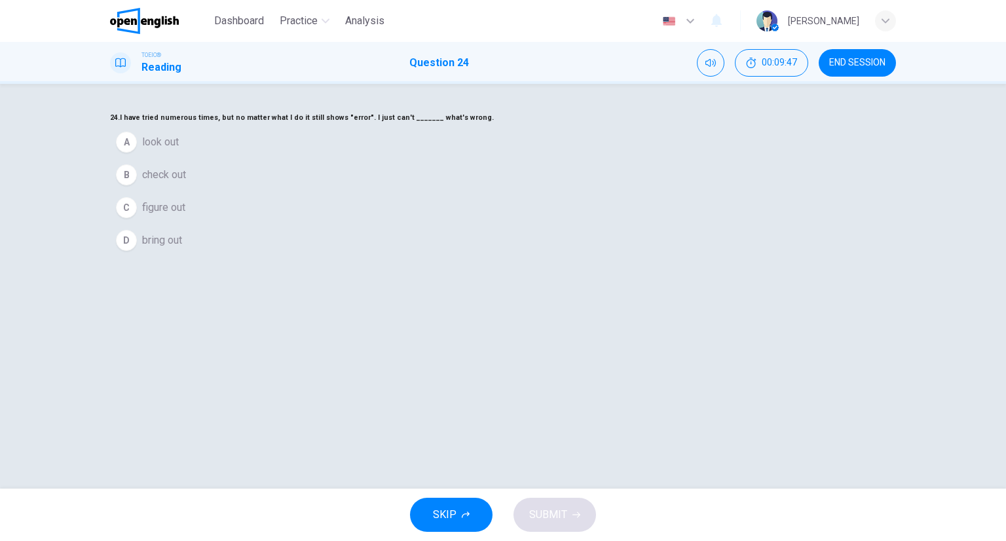
click at [467, 224] on button "C figure out" at bounding box center [503, 207] width 786 height 33
drag, startPoint x: 565, startPoint y: 486, endPoint x: 565, endPoint y: 497, distance: 11.2
click at [565, 495] on div "Dashboard Practice Analysis English ** ​ [PERSON_NAME] TOEIC® Reading Question …" at bounding box center [503, 270] width 1006 height 541
click at [565, 515] on span "SUBMIT" at bounding box center [548, 515] width 38 height 18
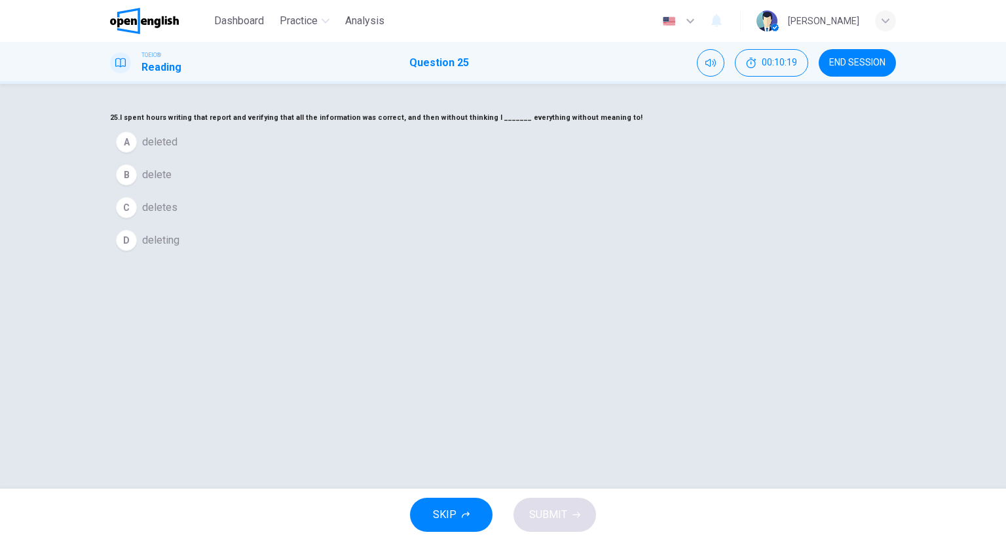
click at [459, 159] on button "A deleted" at bounding box center [503, 142] width 786 height 33
click at [529, 517] on span "SUBMIT" at bounding box center [548, 515] width 38 height 18
click at [529, 518] on span "SUBMIT" at bounding box center [548, 515] width 38 height 18
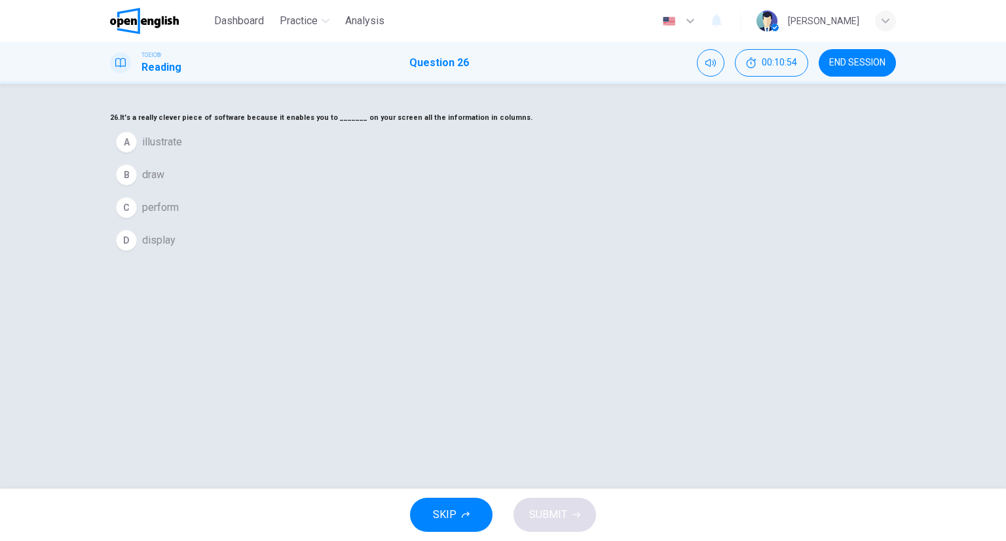
click at [176, 248] on span "display" at bounding box center [158, 241] width 33 height 16
click at [554, 509] on span "SUBMIT" at bounding box center [548, 515] width 38 height 18
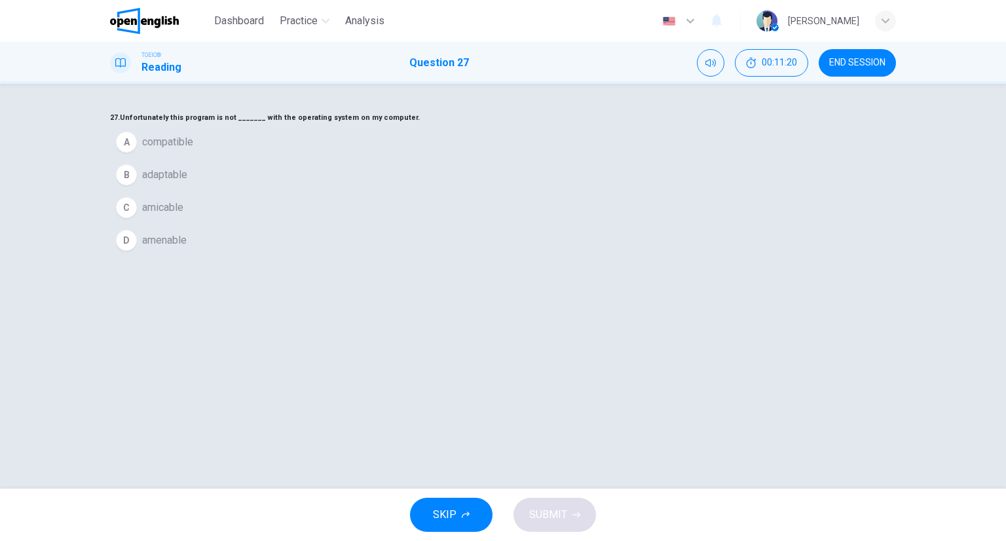
click at [193, 150] on span "compatible" at bounding box center [167, 142] width 51 height 16
click at [548, 516] on span "SUBMIT" at bounding box center [548, 515] width 38 height 18
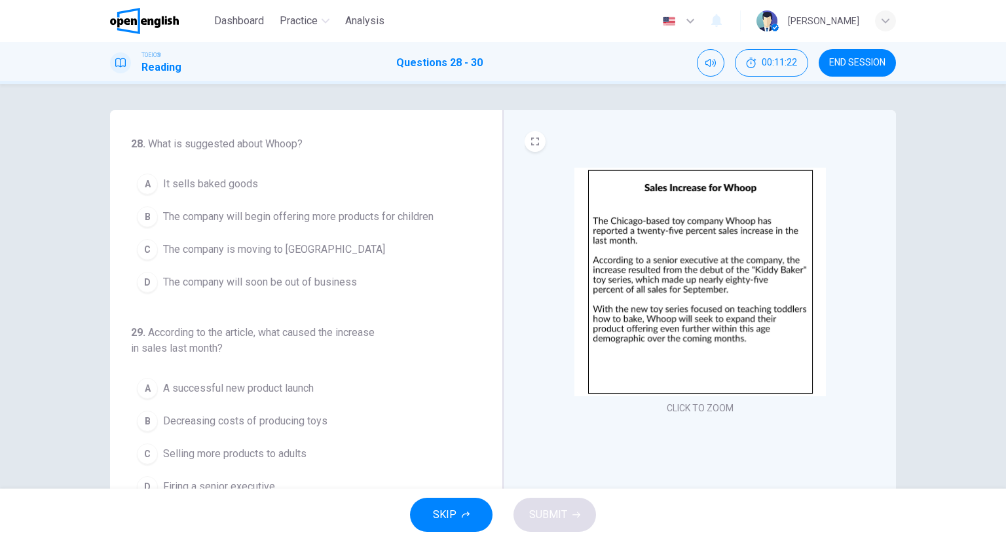
click at [590, 247] on img at bounding box center [701, 282] width 252 height 229
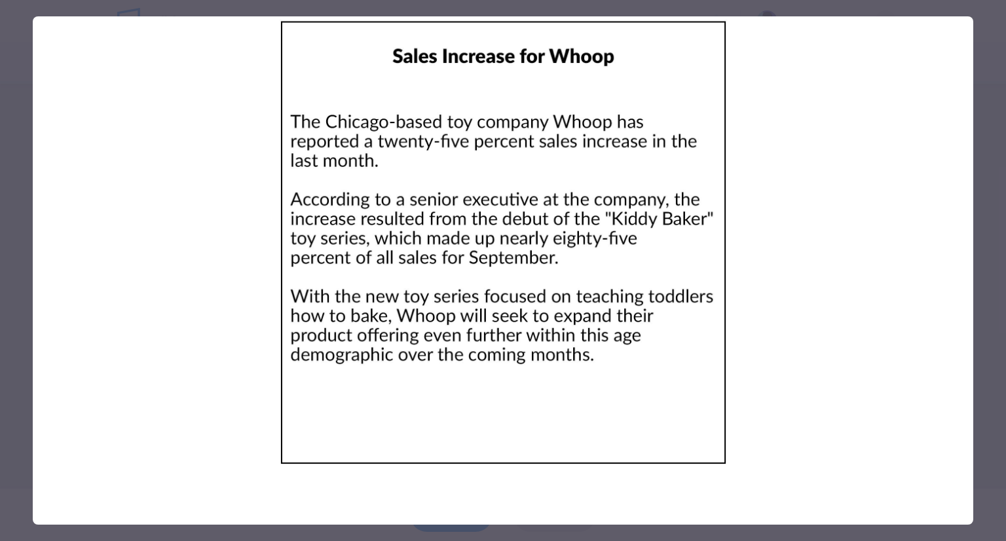
click at [586, 257] on img at bounding box center [503, 242] width 941 height 453
click at [1006, 55] on div at bounding box center [503, 270] width 1006 height 541
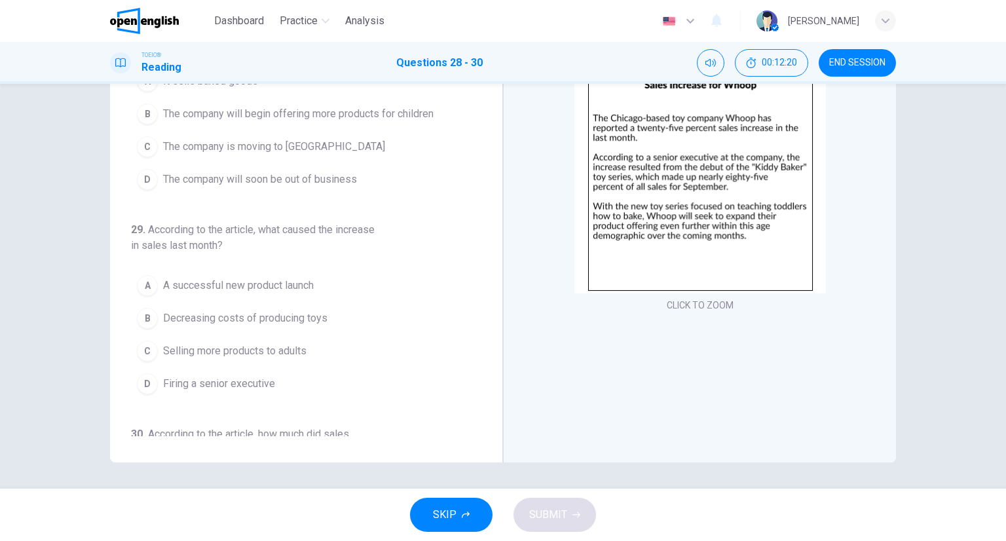
click at [239, 120] on span "The company will begin offering more products for children" at bounding box center [298, 114] width 271 height 16
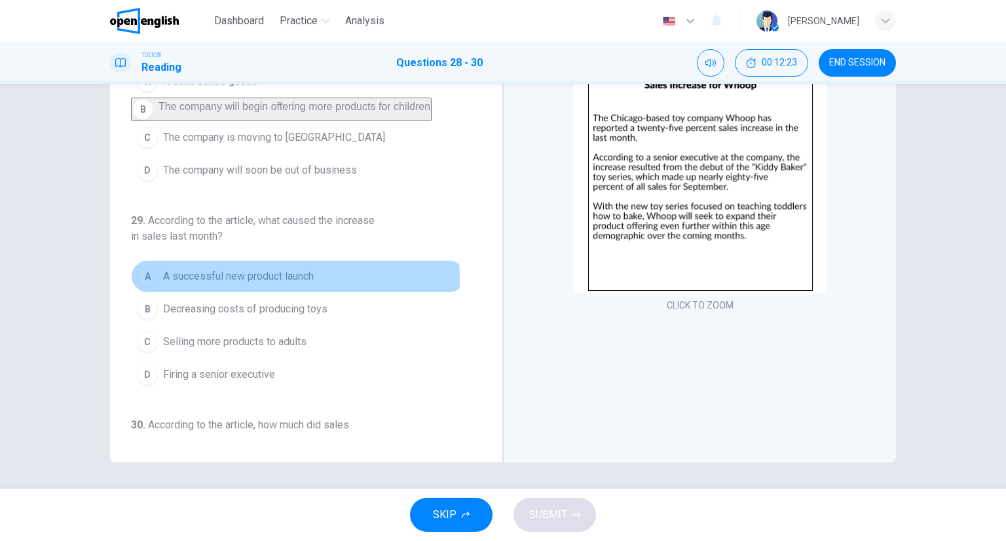
click at [252, 284] on span "A successful new product launch" at bounding box center [238, 277] width 151 height 16
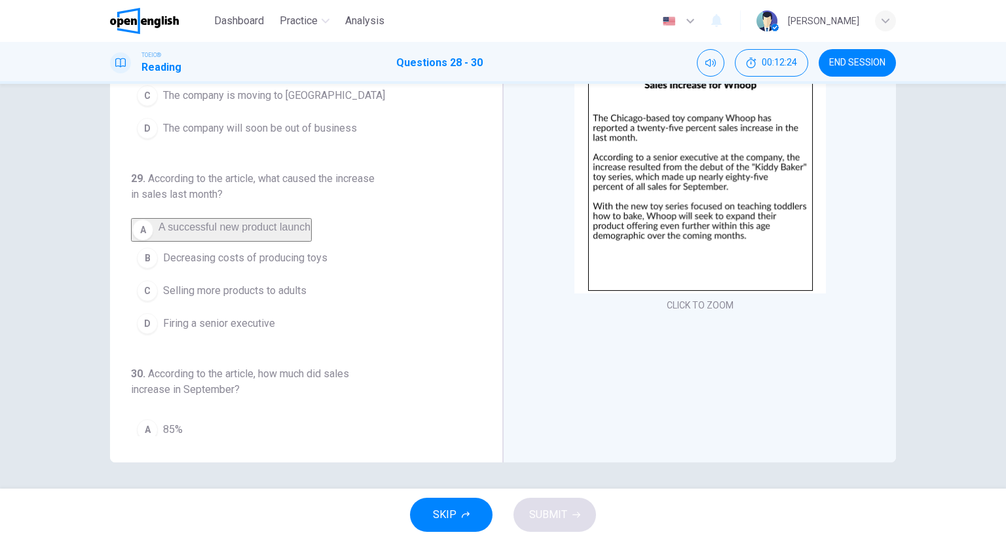
scroll to position [165, 0]
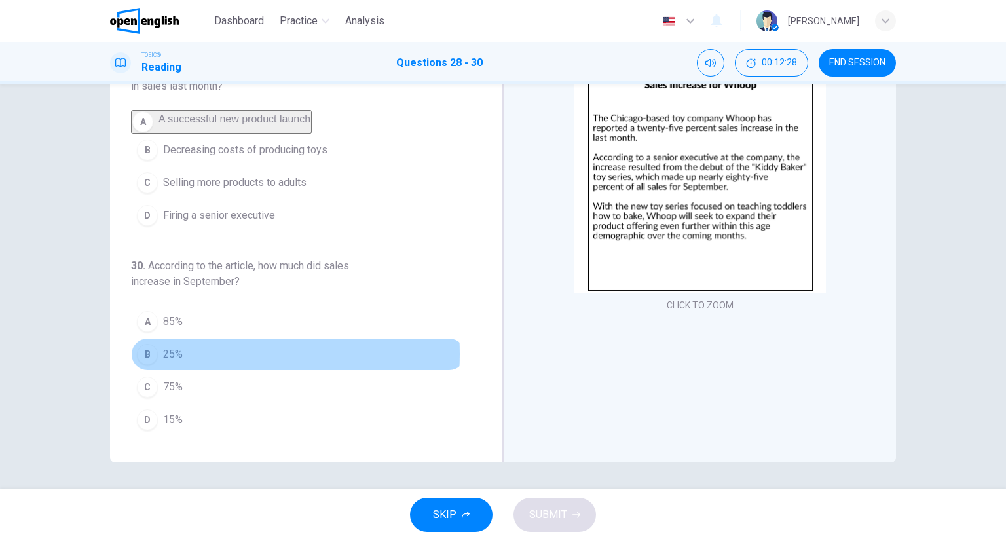
click at [181, 354] on button "B 25%" at bounding box center [298, 354] width 335 height 33
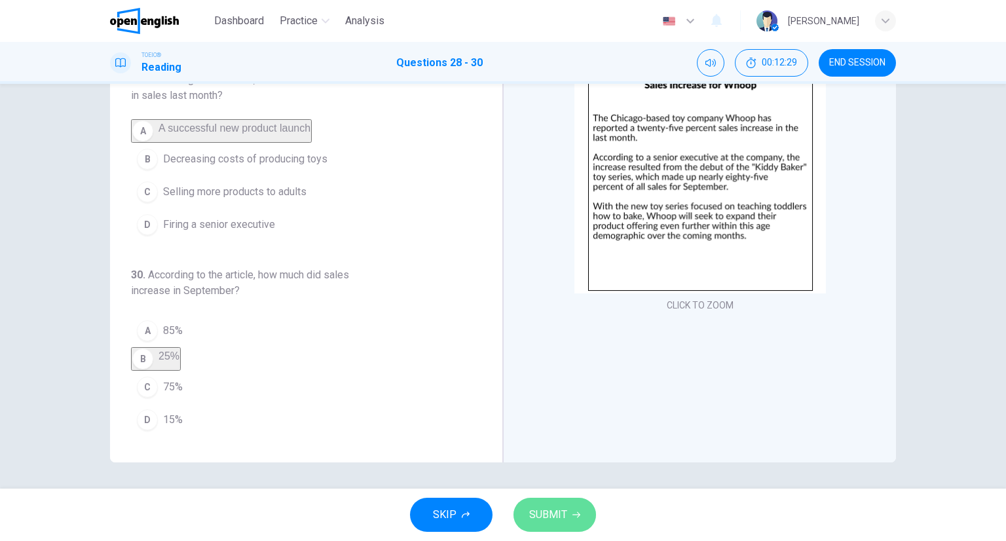
click at [579, 516] on button "SUBMIT" at bounding box center [555, 515] width 83 height 34
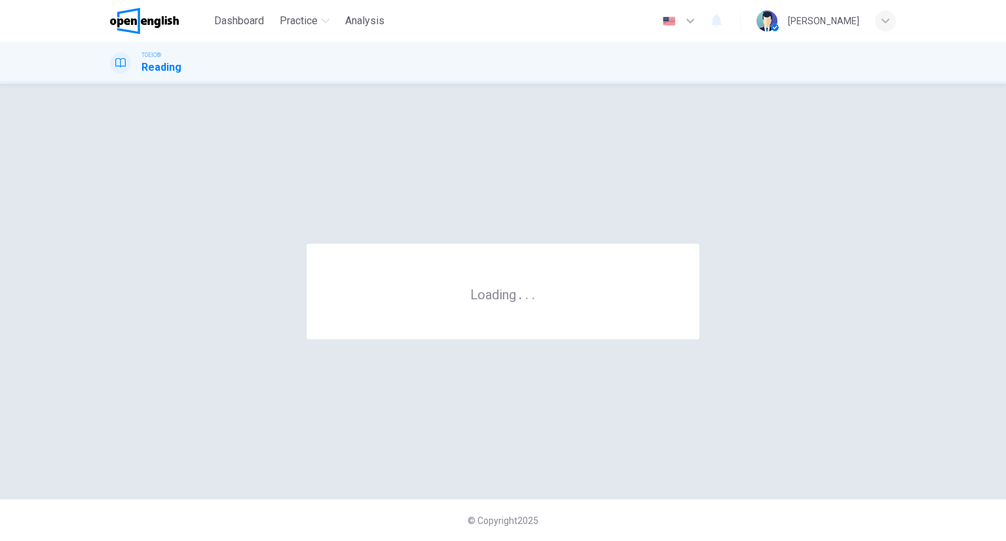
scroll to position [0, 0]
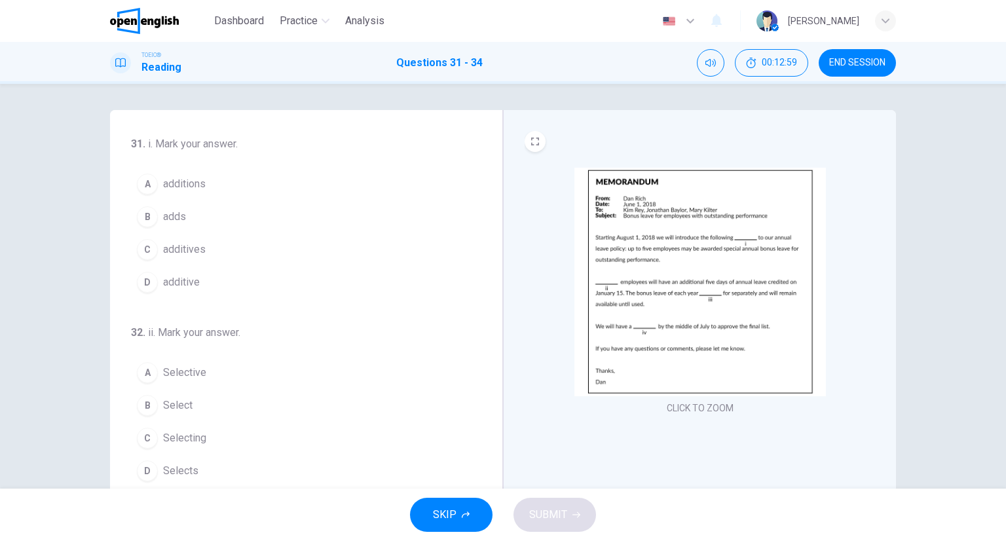
drag, startPoint x: 759, startPoint y: 295, endPoint x: 777, endPoint y: 284, distance: 21.5
click at [777, 284] on img at bounding box center [701, 282] width 252 height 229
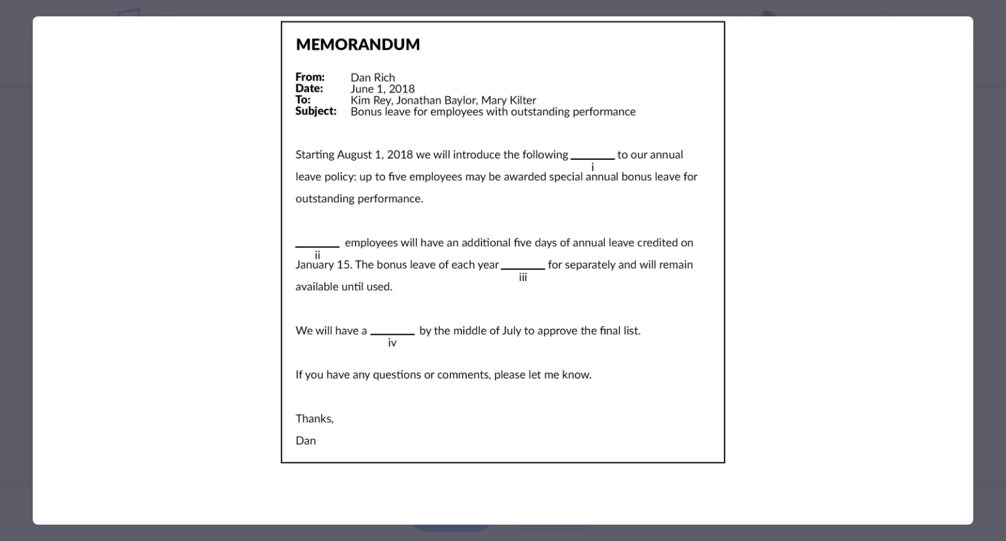
click at [1003, 311] on div at bounding box center [503, 270] width 1006 height 541
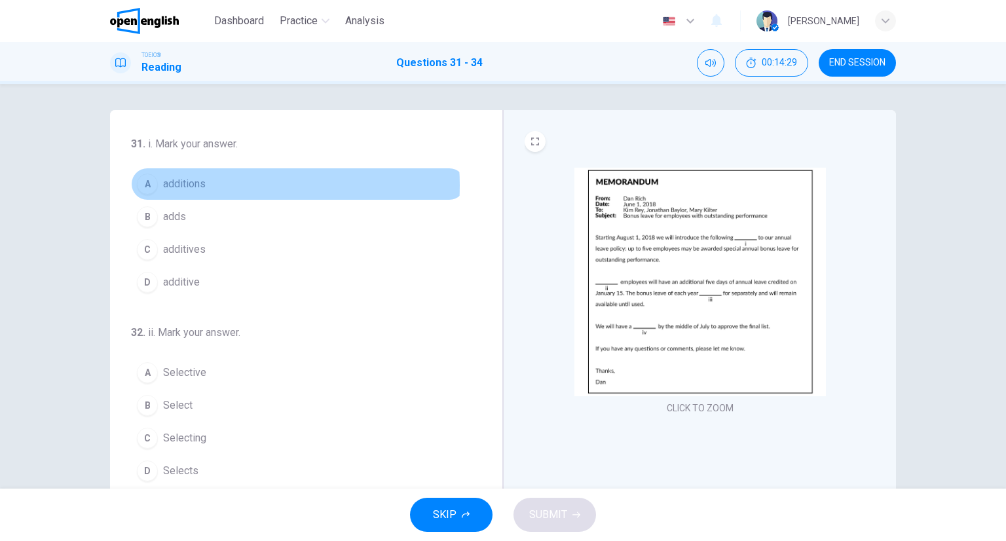
drag, startPoint x: 210, startPoint y: 185, endPoint x: 220, endPoint y: 221, distance: 37.4
click at [210, 185] on button "A additions" at bounding box center [298, 184] width 335 height 33
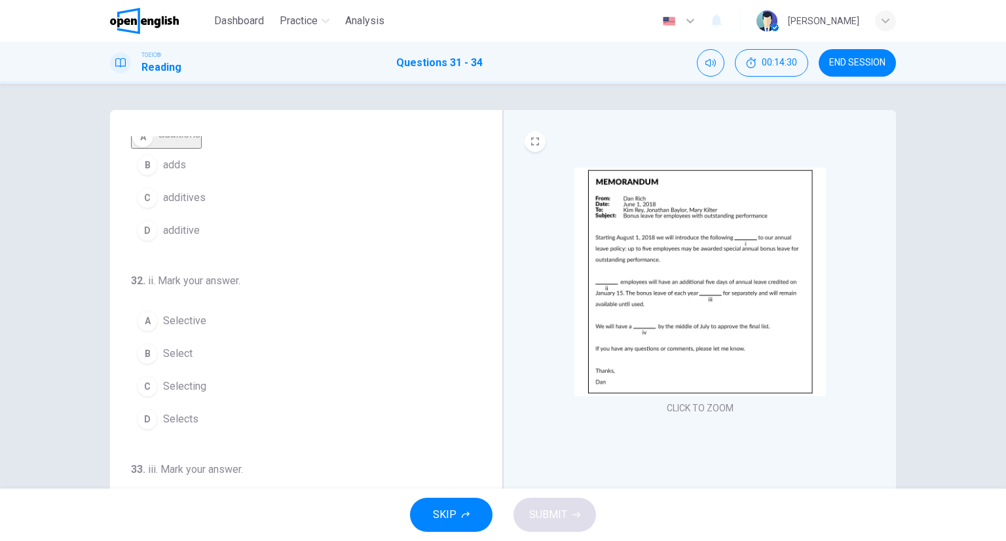
scroll to position [66, 0]
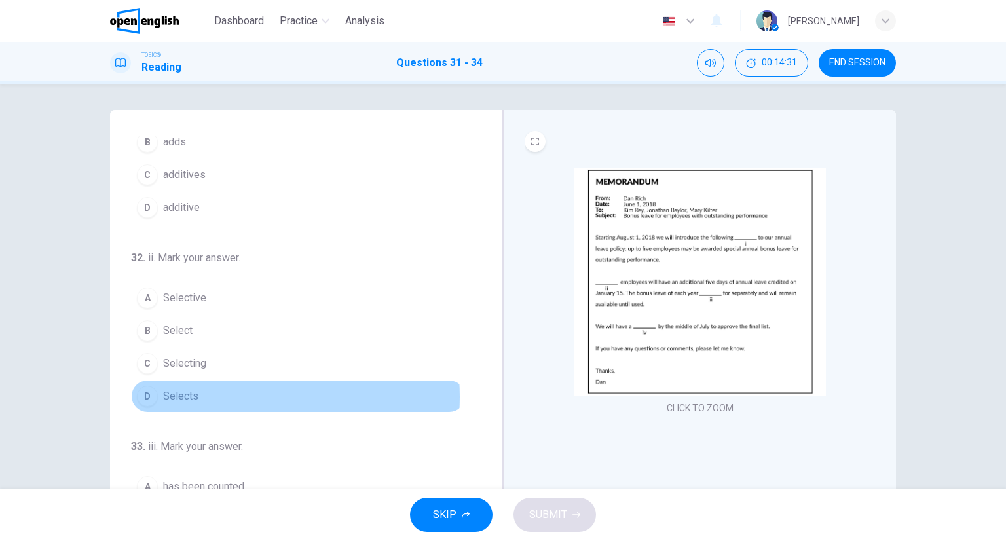
click at [208, 404] on button "D Selects" at bounding box center [298, 396] width 335 height 33
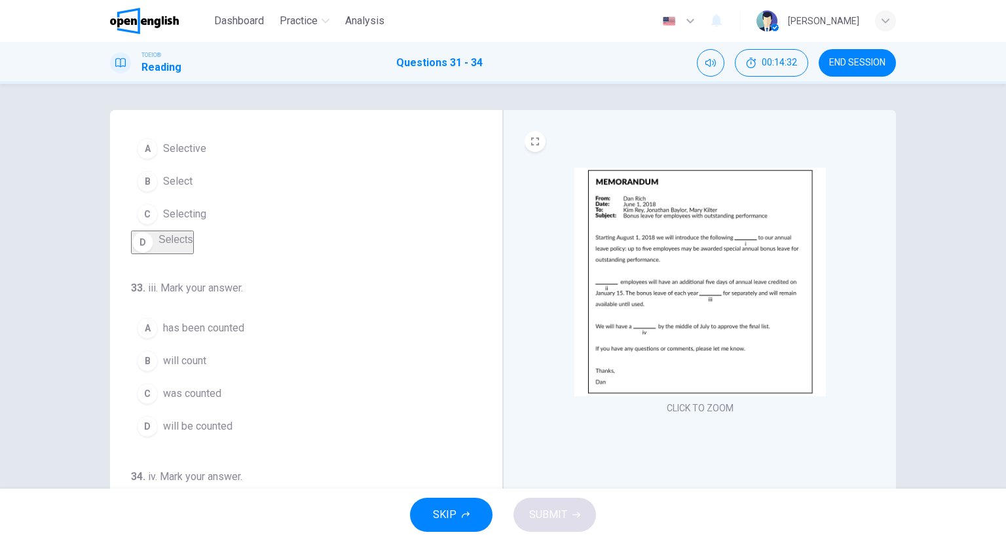
scroll to position [262, 0]
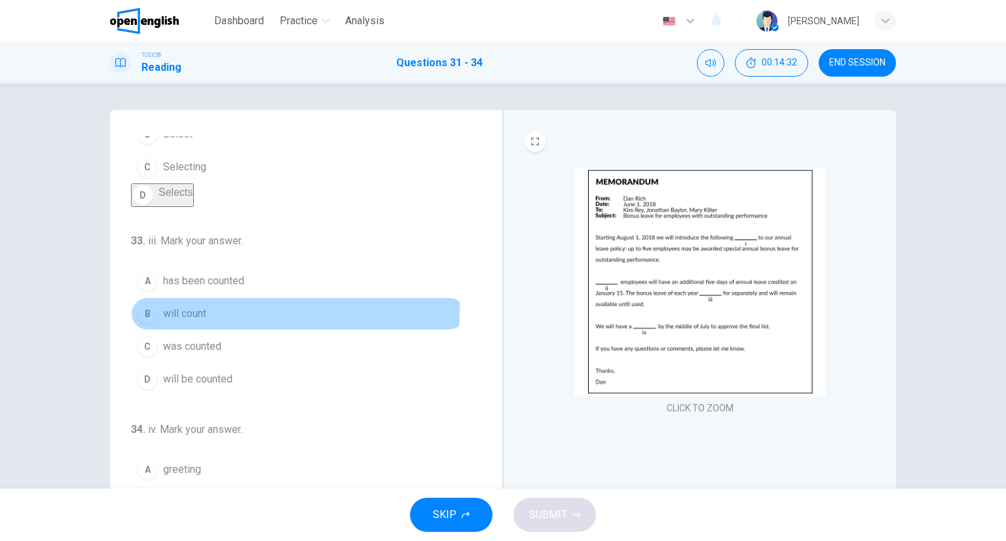
click at [211, 326] on button "B will count" at bounding box center [298, 313] width 335 height 33
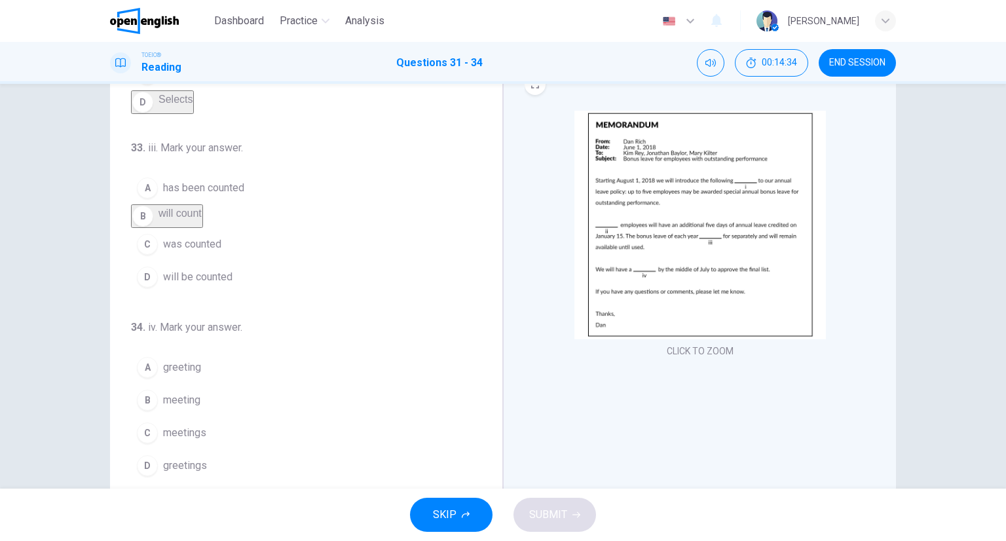
scroll to position [103, 0]
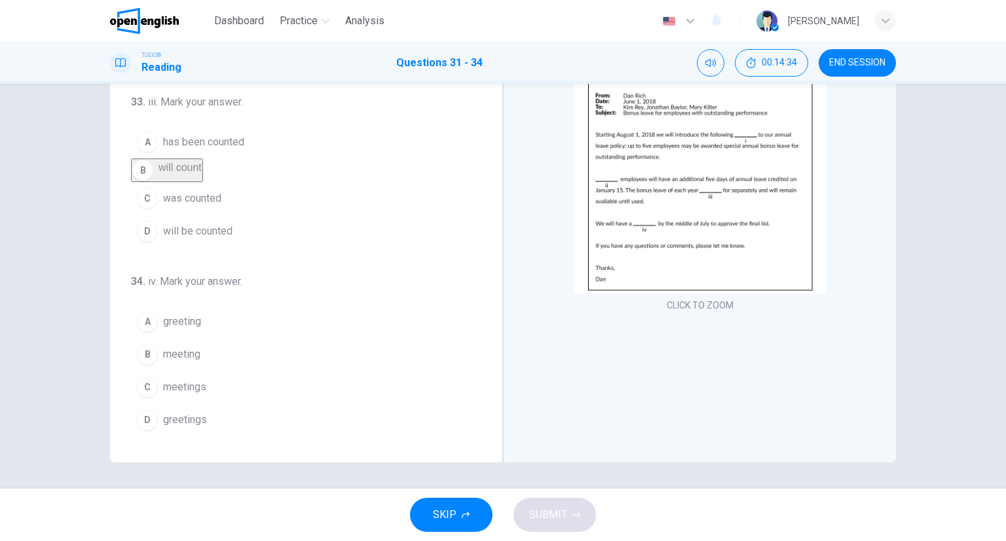
click at [196, 429] on button "D greetings" at bounding box center [298, 420] width 335 height 33
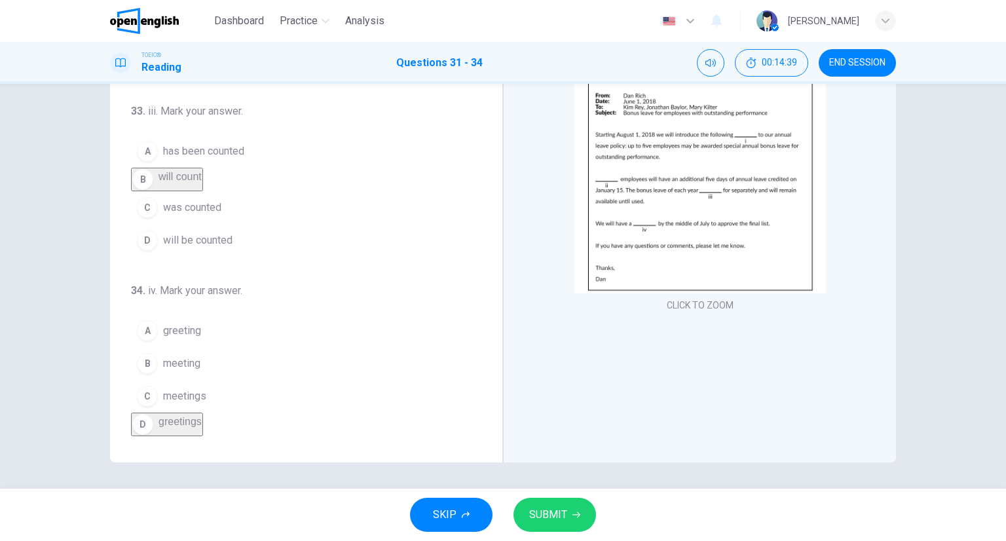
click at [163, 380] on button "C meetings" at bounding box center [298, 396] width 335 height 33
click at [168, 361] on button "B meeting" at bounding box center [298, 363] width 335 height 33
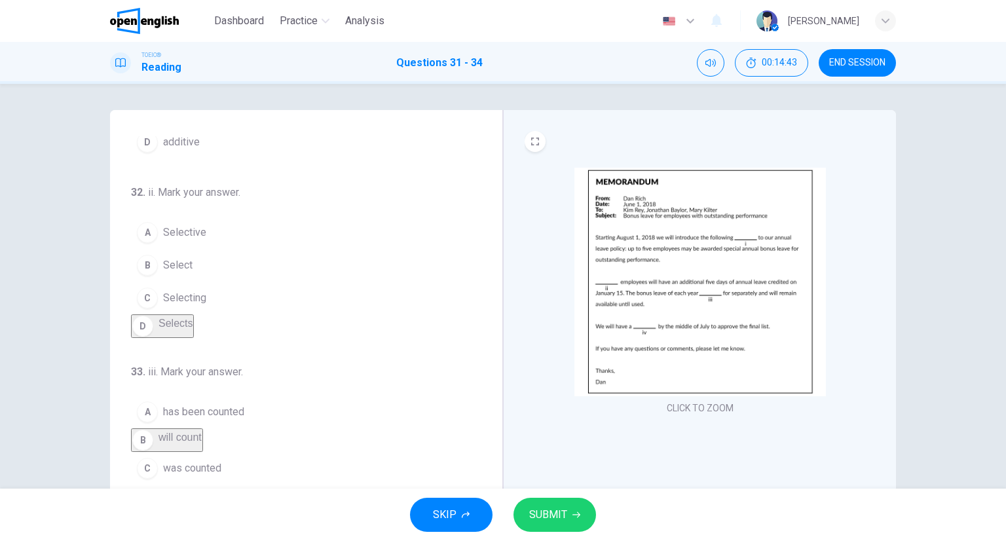
scroll to position [197, 0]
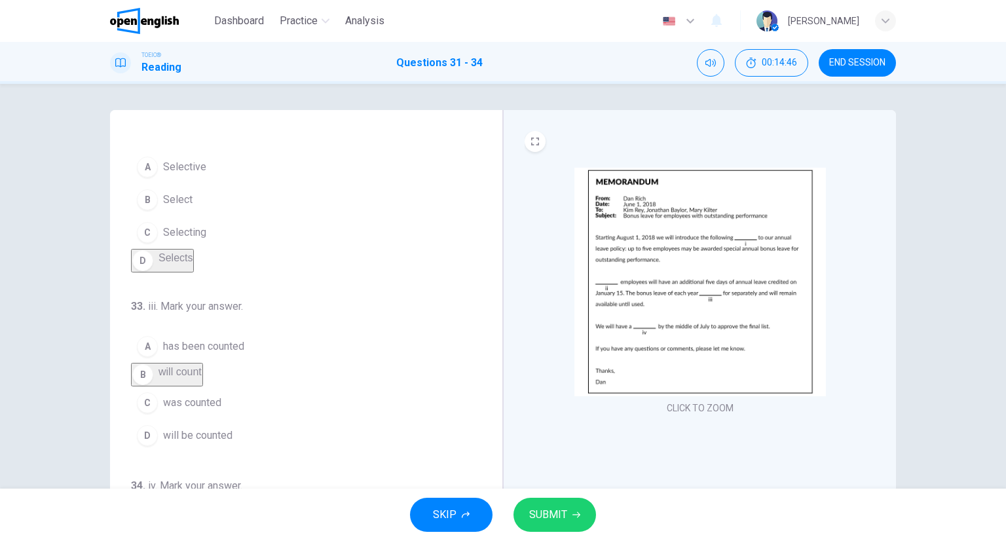
click at [173, 206] on span "Select" at bounding box center [177, 200] width 29 height 16
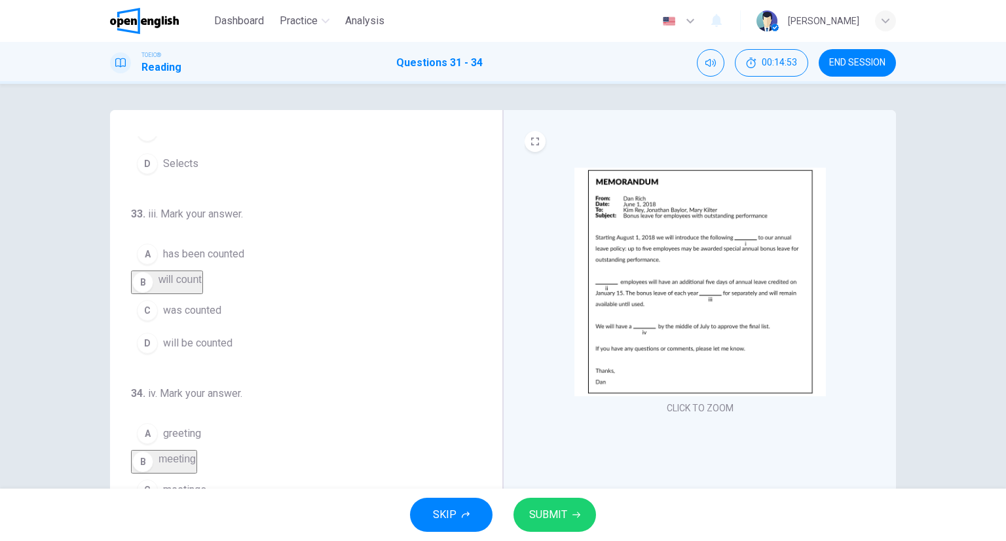
click at [204, 335] on span "will be counted" at bounding box center [197, 343] width 69 height 16
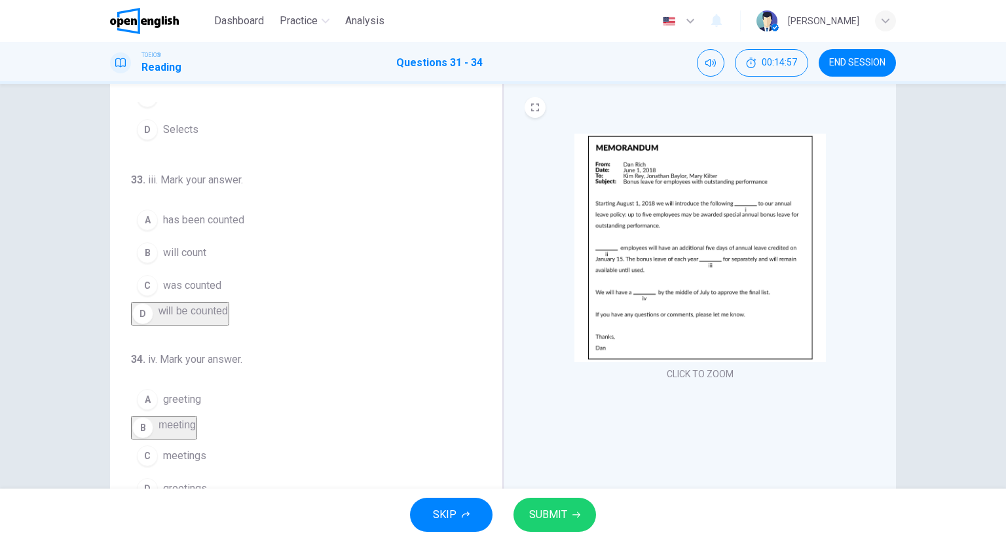
scroll to position [66, 0]
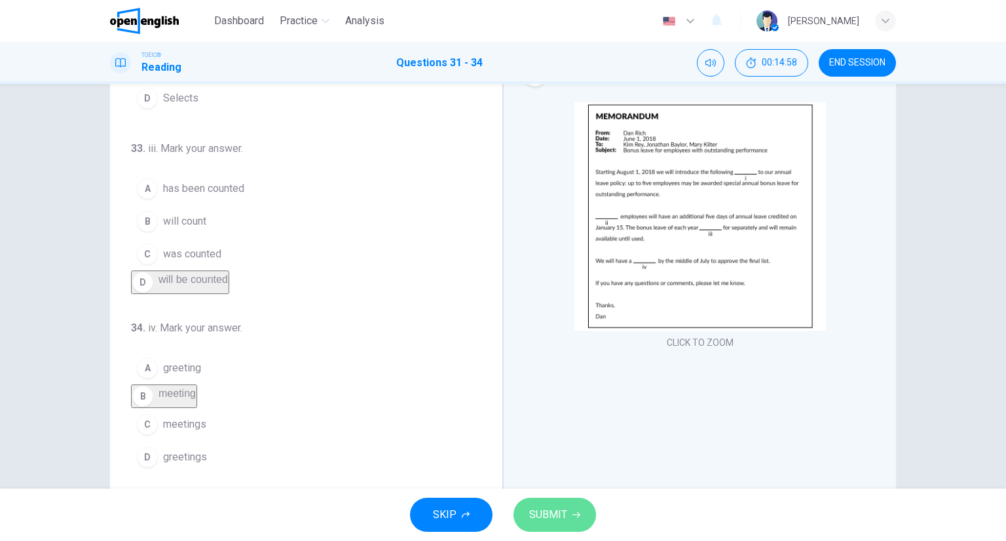
click at [558, 498] on button "SUBMIT" at bounding box center [555, 515] width 83 height 34
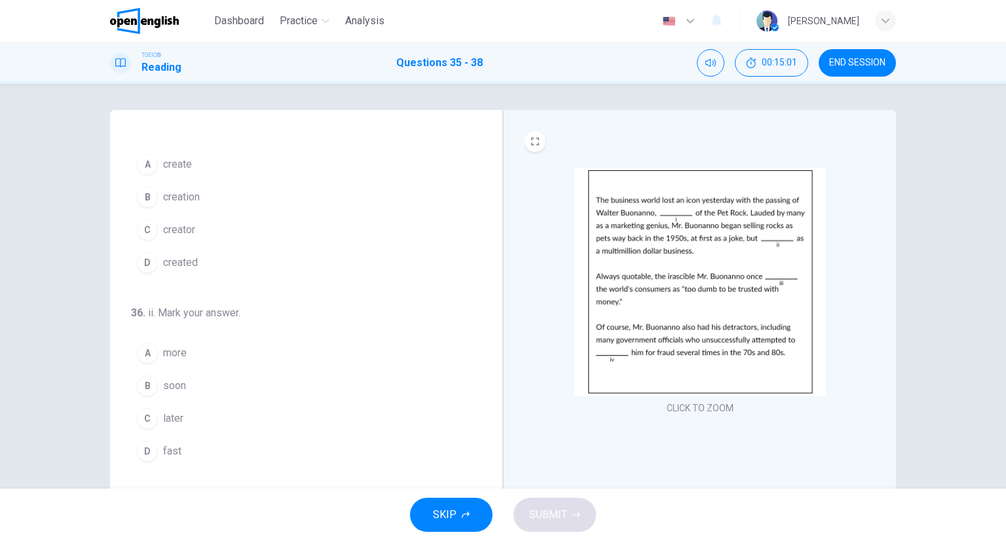
scroll to position [0, 0]
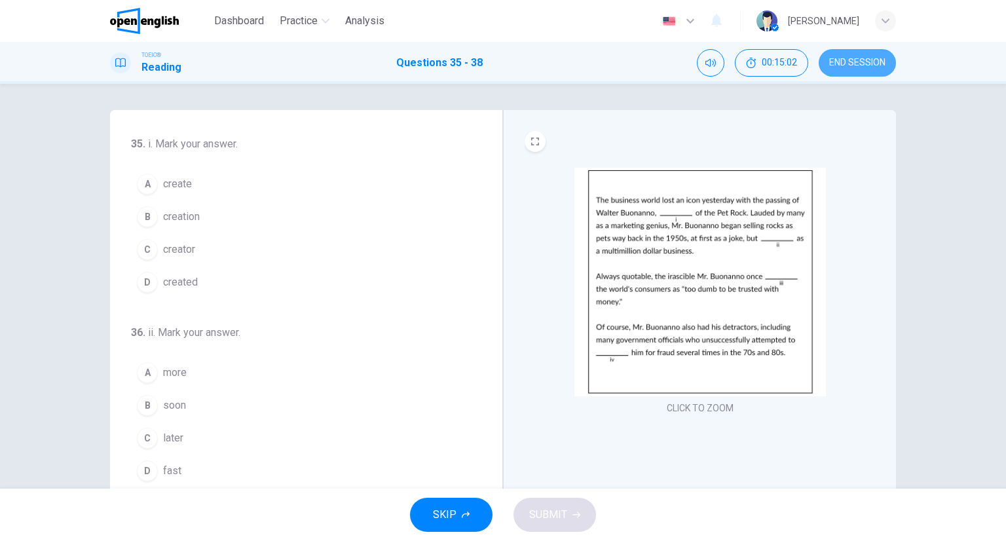
drag, startPoint x: 868, startPoint y: 60, endPoint x: 533, endPoint y: 90, distance: 335.5
click at [868, 60] on span "END SESSION" at bounding box center [858, 63] width 56 height 10
